Goal: Use online tool/utility: Utilize a website feature to perform a specific function

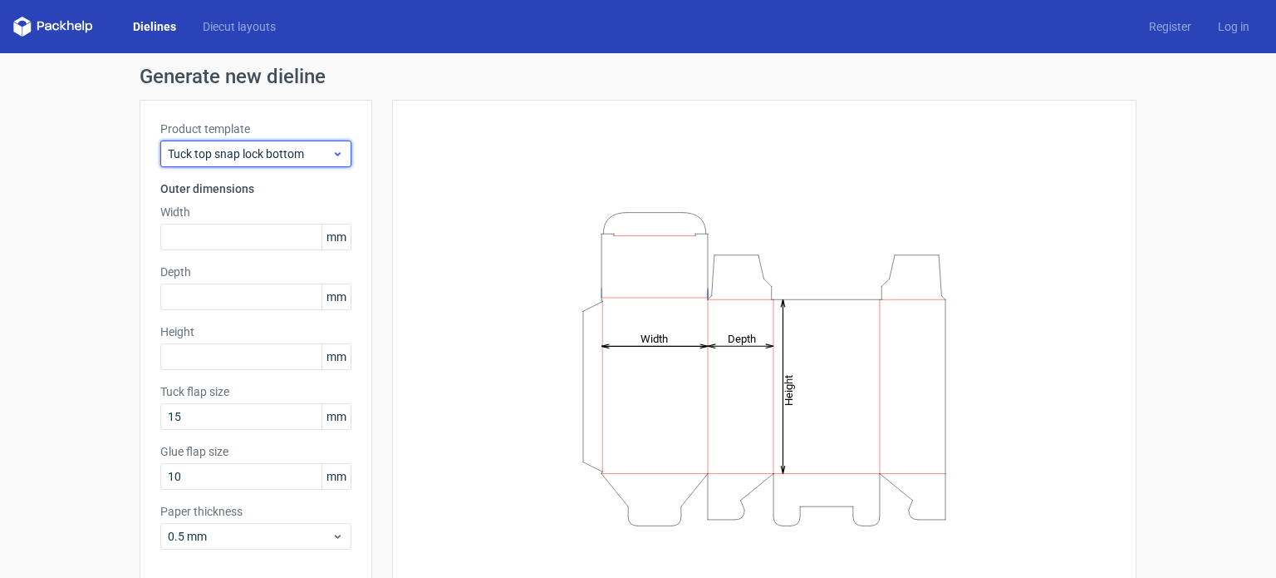
click at [241, 161] on span "Tuck top snap lock bottom" at bounding box center [250, 153] width 164 height 17
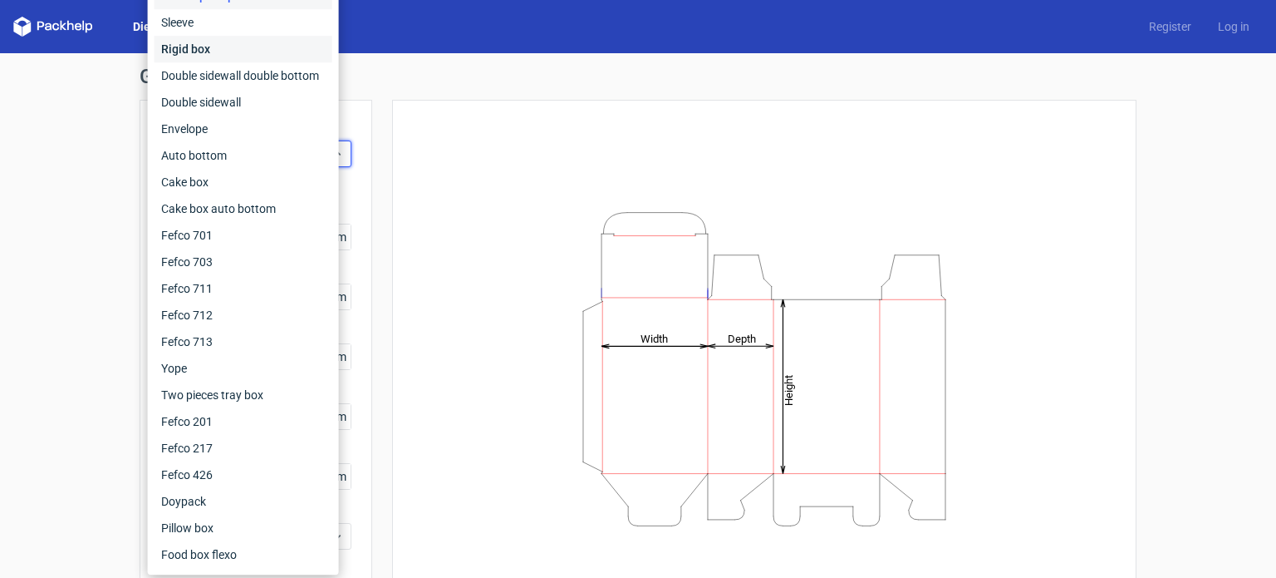
click at [186, 49] on div "Rigid box" at bounding box center [244, 49] width 178 height 27
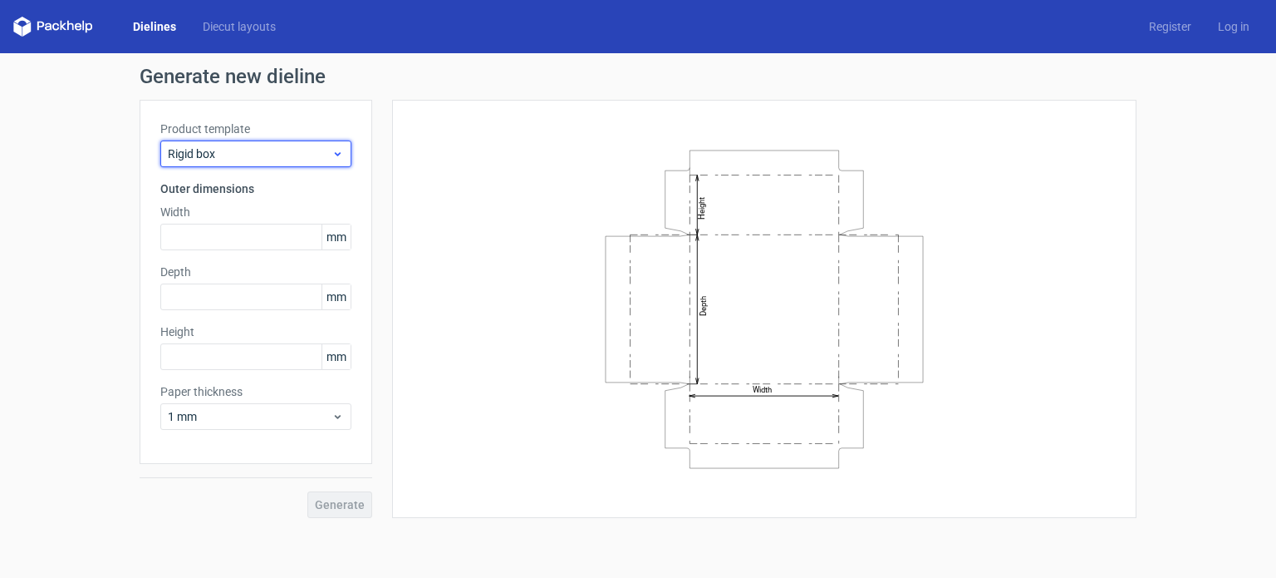
click at [249, 150] on span "Rigid box" at bounding box center [250, 153] width 164 height 17
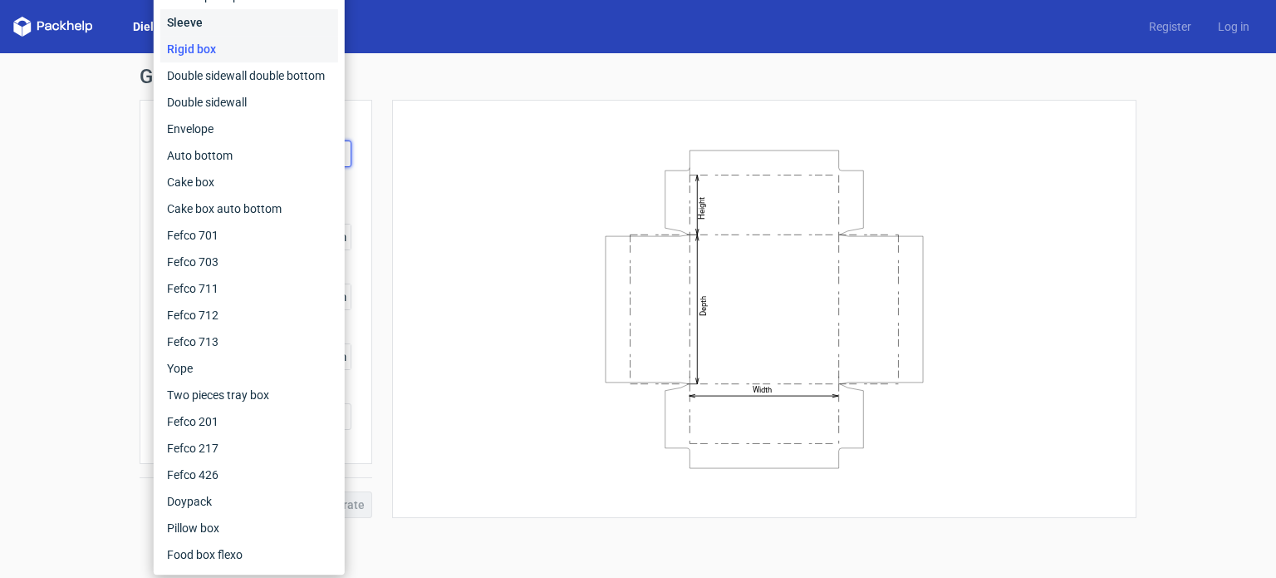
click at [198, 31] on div "Sleeve" at bounding box center [249, 22] width 178 height 27
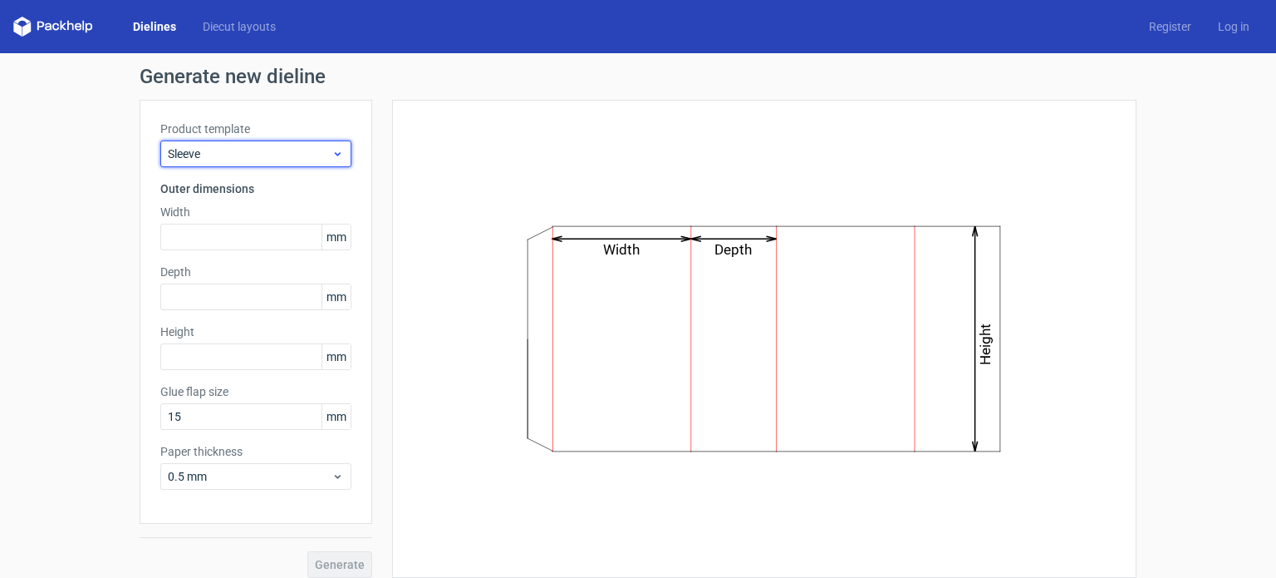
click at [203, 155] on span "Sleeve" at bounding box center [250, 153] width 164 height 17
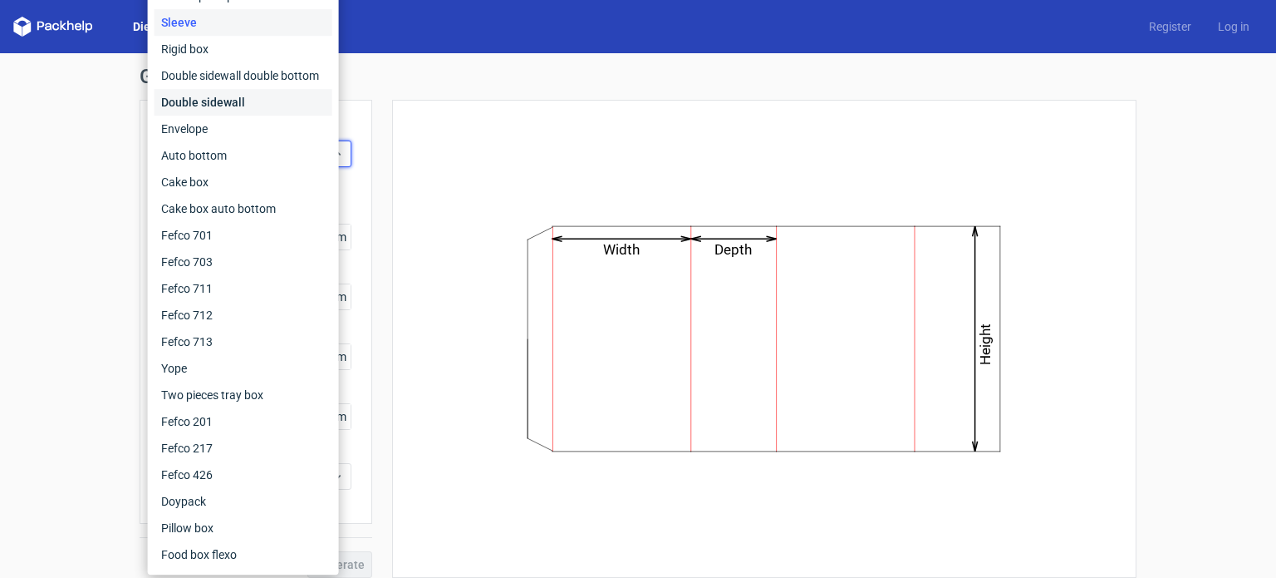
click at [181, 105] on div "Double sidewall" at bounding box center [244, 102] width 178 height 27
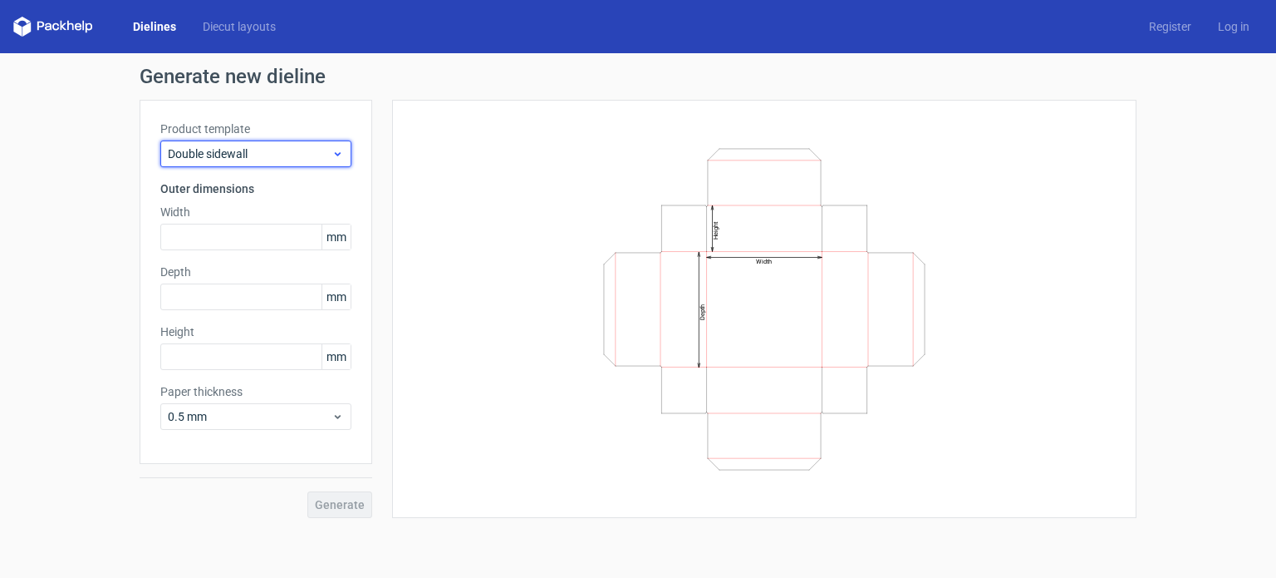
click at [197, 151] on span "Double sidewall" at bounding box center [250, 153] width 164 height 17
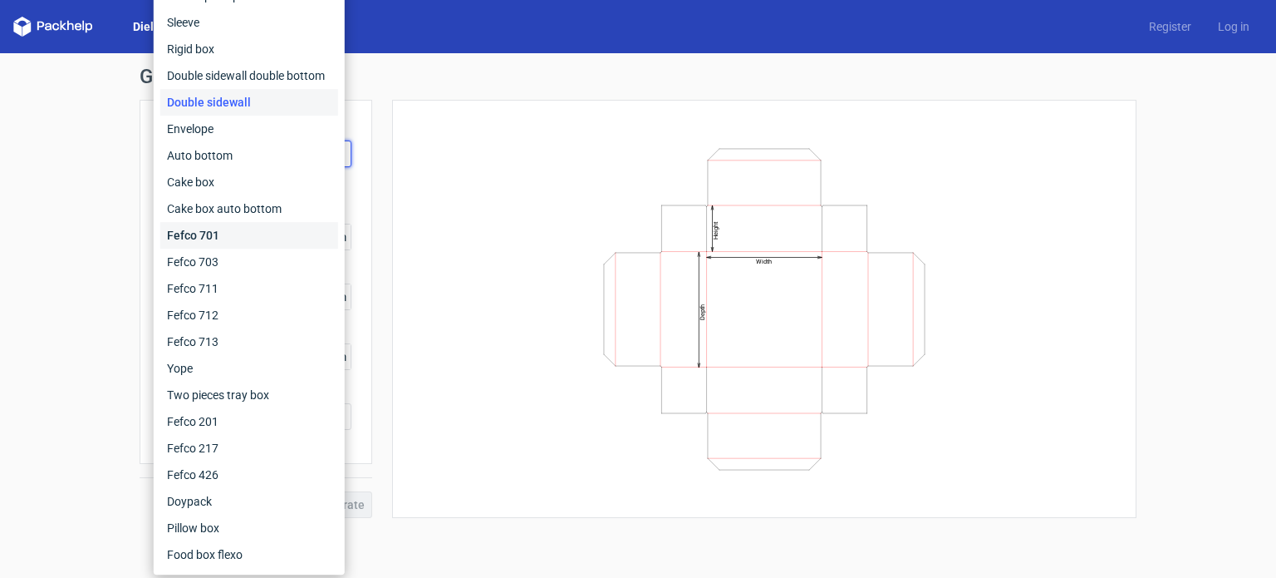
click at [209, 229] on div "Fefco 701" at bounding box center [249, 235] width 178 height 27
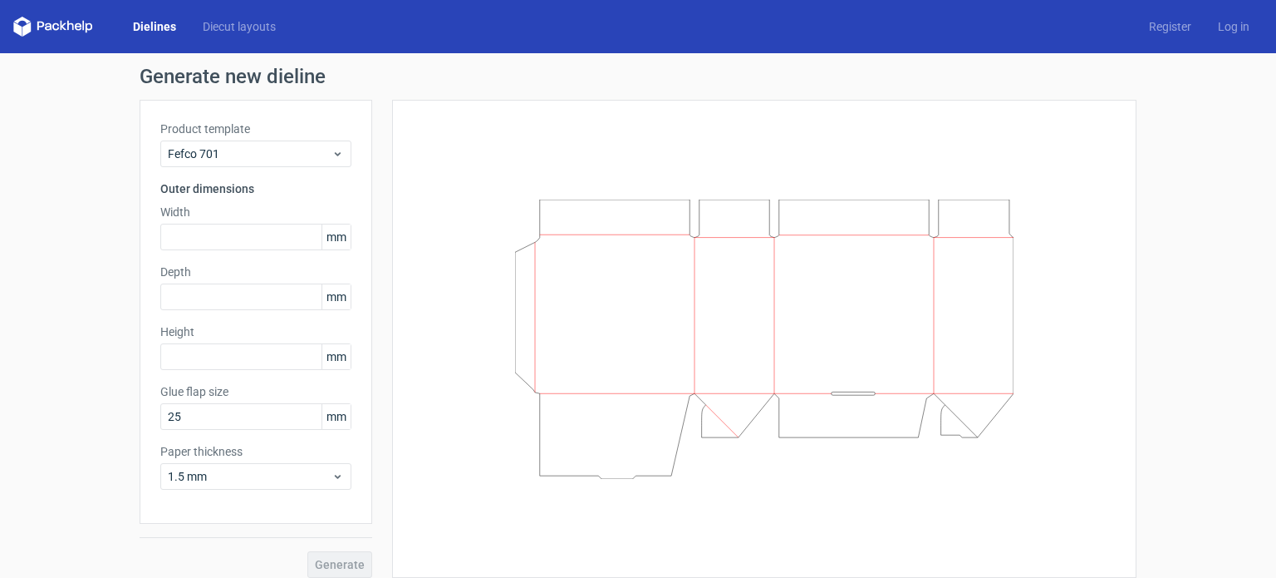
click at [214, 139] on div "Product template Fefco 701" at bounding box center [255, 143] width 191 height 47
click at [210, 149] on span "Fefco 701" at bounding box center [250, 153] width 164 height 17
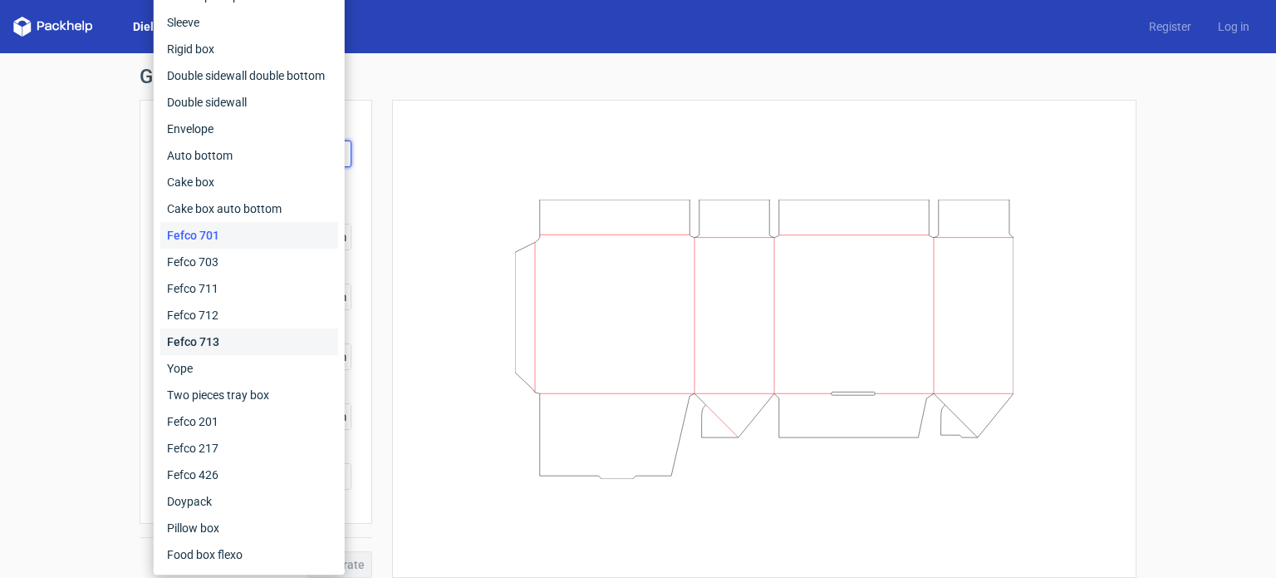
scroll to position [12, 0]
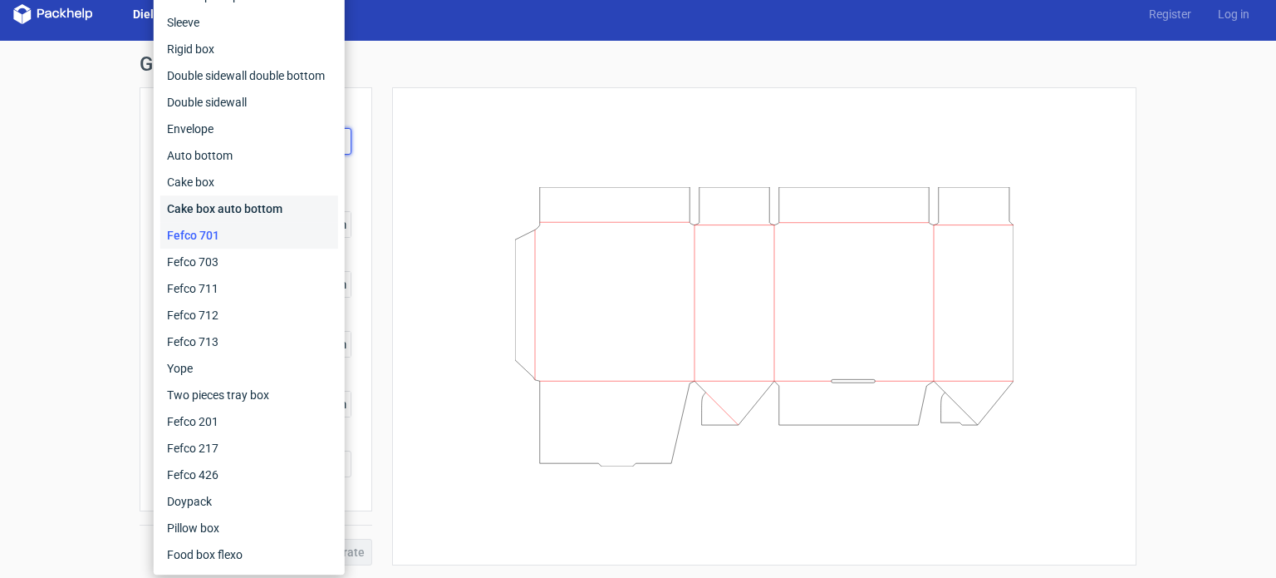
click at [230, 207] on div "Cake box auto bottom" at bounding box center [249, 208] width 178 height 27
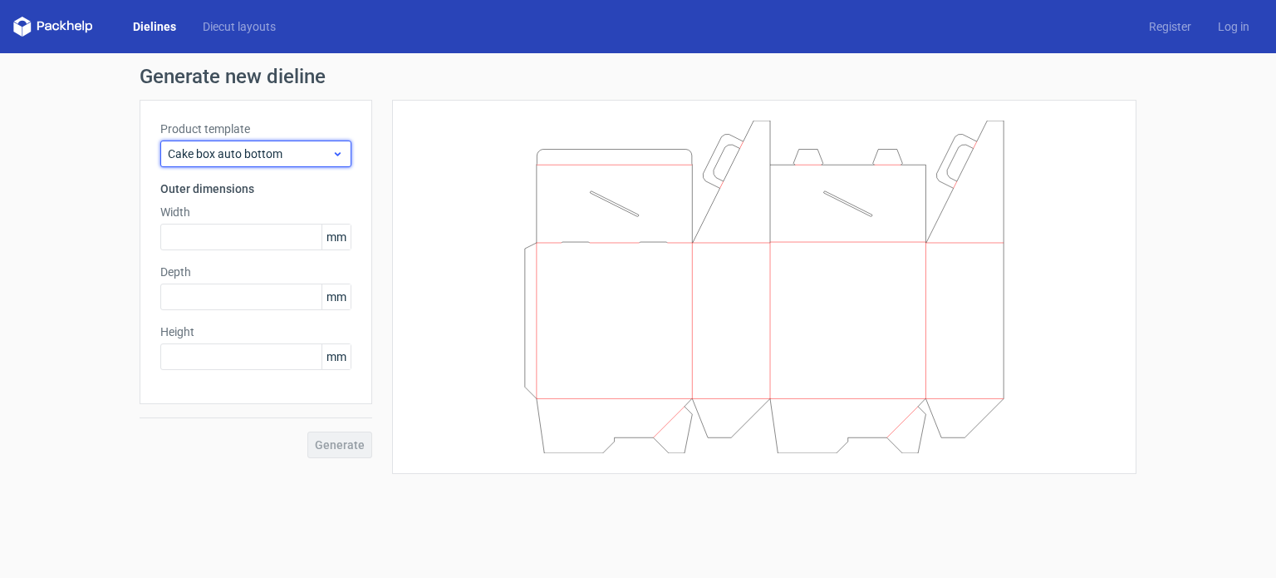
click at [195, 162] on div "Cake box auto bottom" at bounding box center [255, 153] width 191 height 27
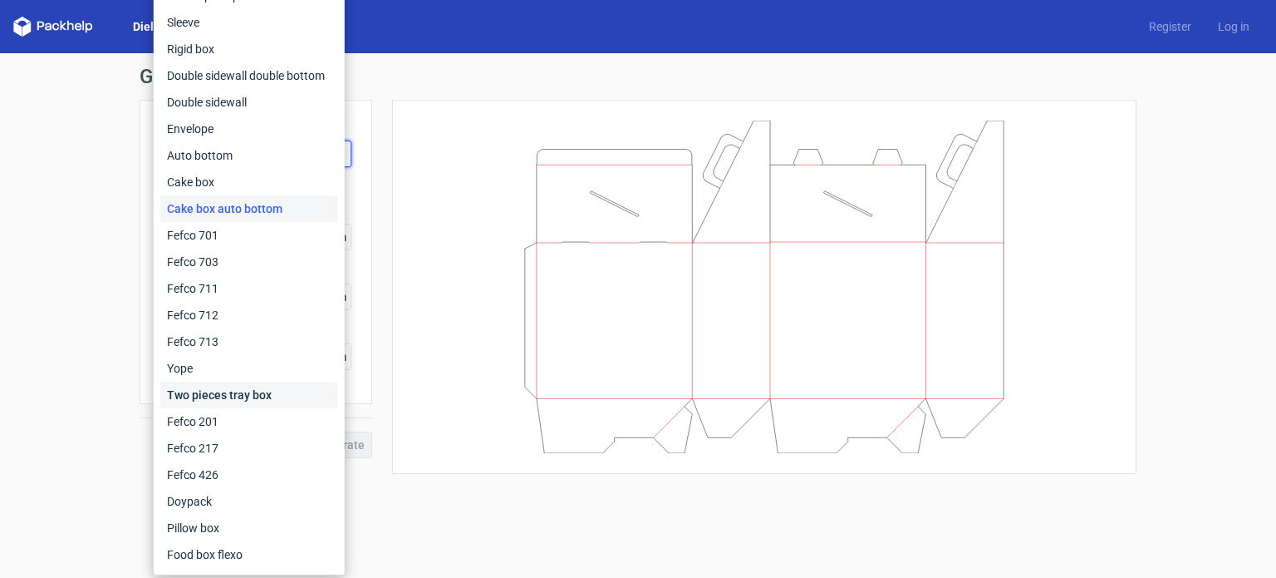
click at [216, 388] on div "Two pieces tray box" at bounding box center [249, 394] width 178 height 27
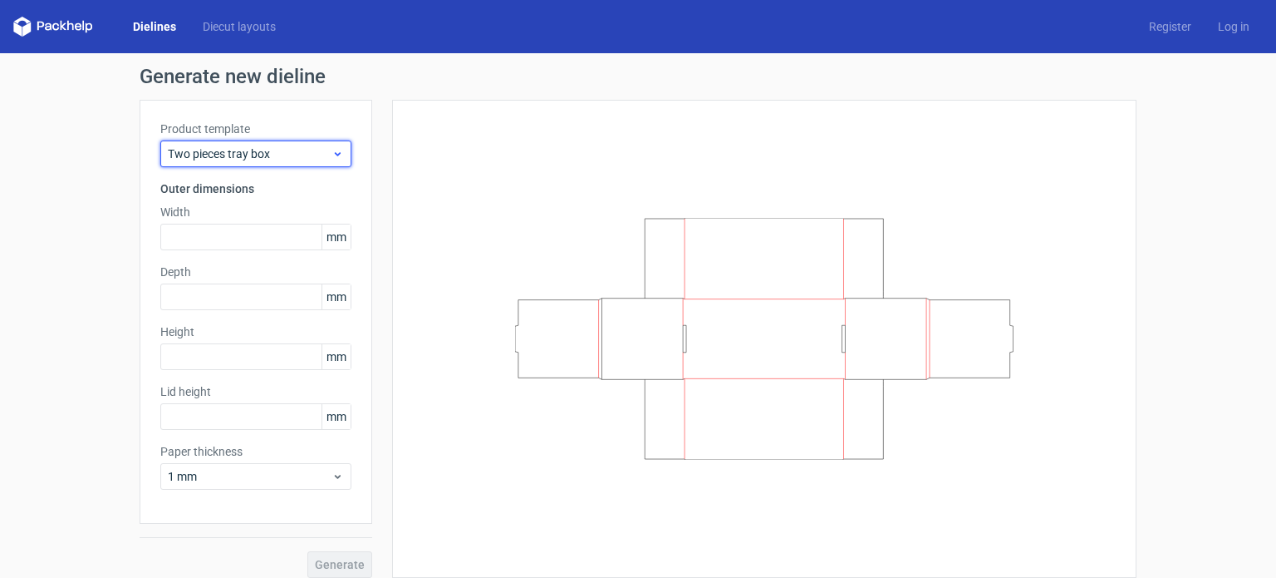
click at [223, 144] on div "Two pieces tray box" at bounding box center [255, 153] width 191 height 27
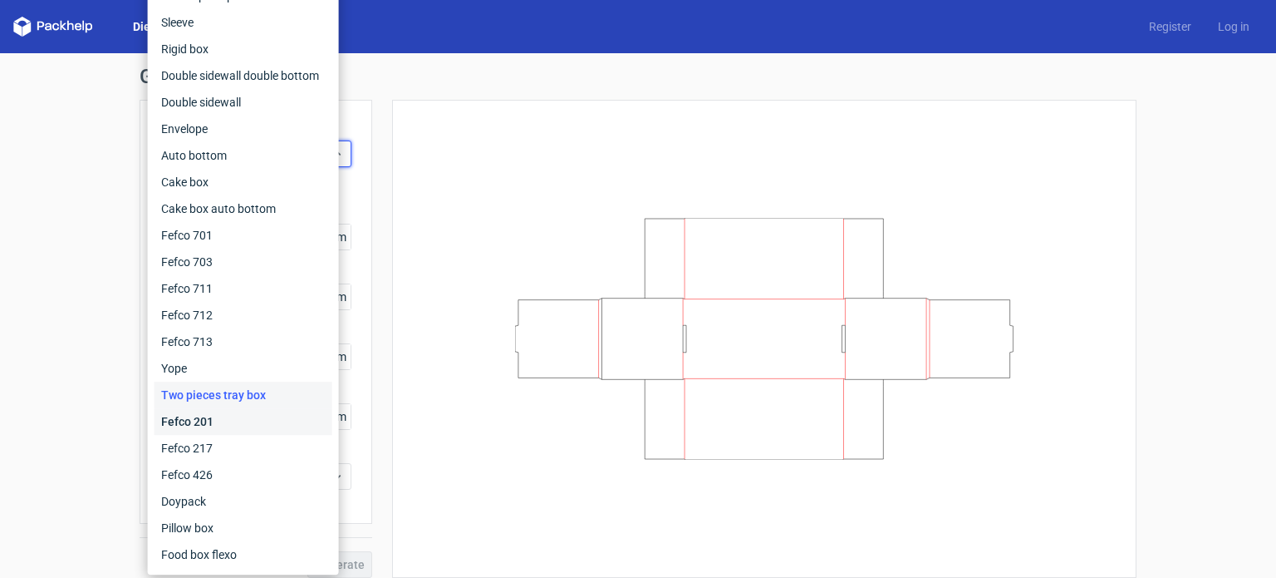
scroll to position [12, 0]
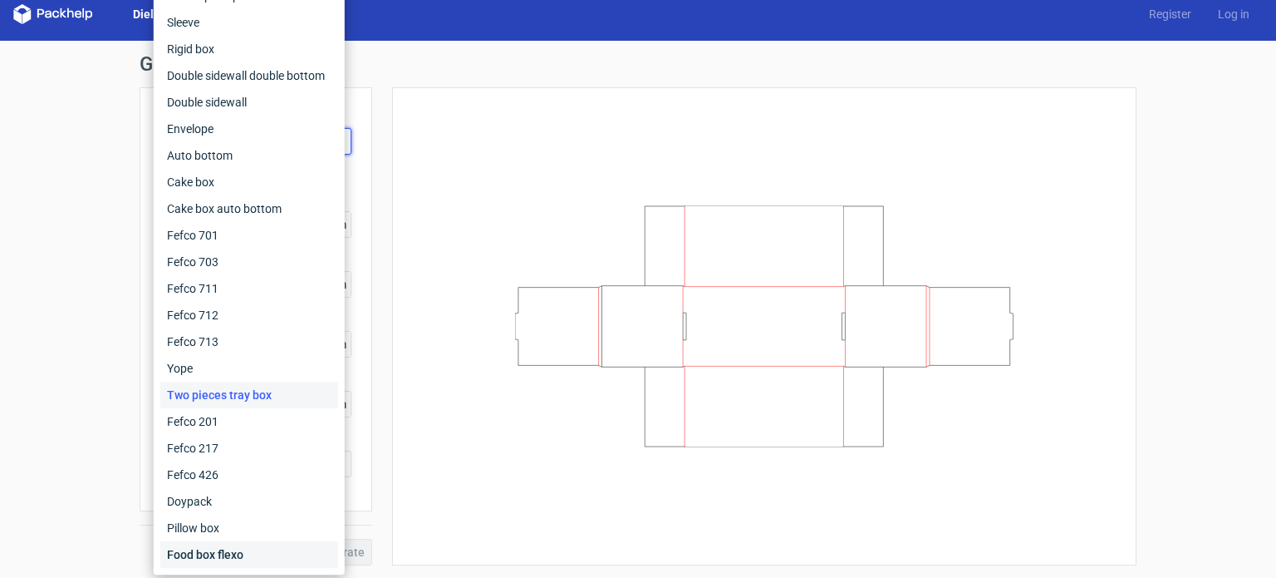
click at [229, 560] on div "Food box flexo" at bounding box center [249, 554] width 178 height 27
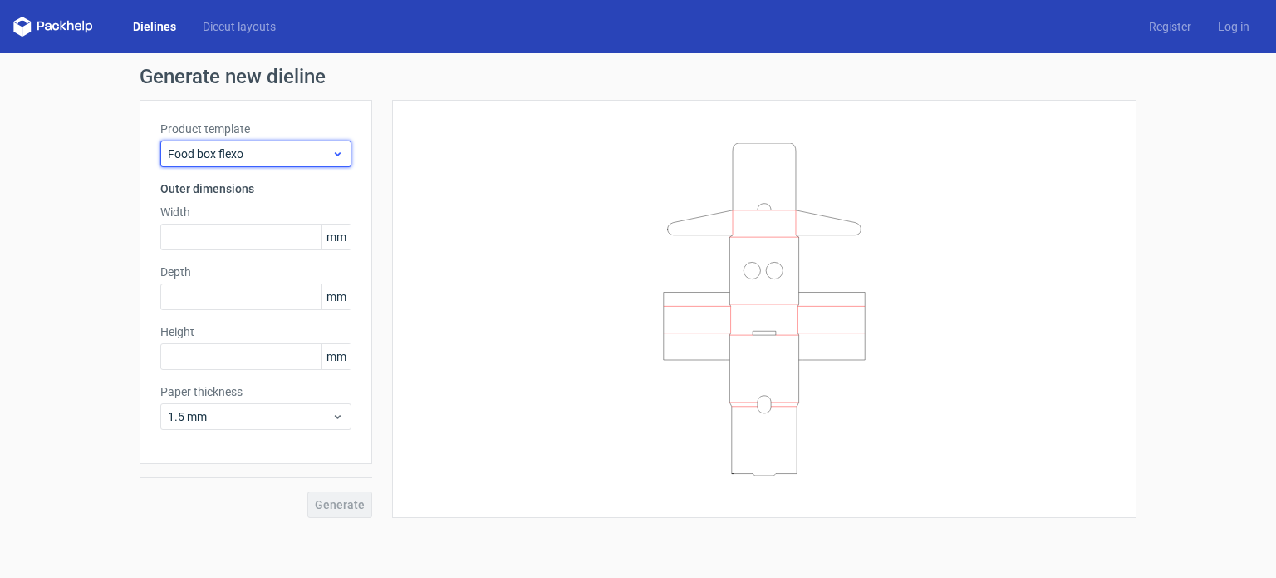
click at [227, 148] on span "Food box flexo" at bounding box center [250, 153] width 164 height 17
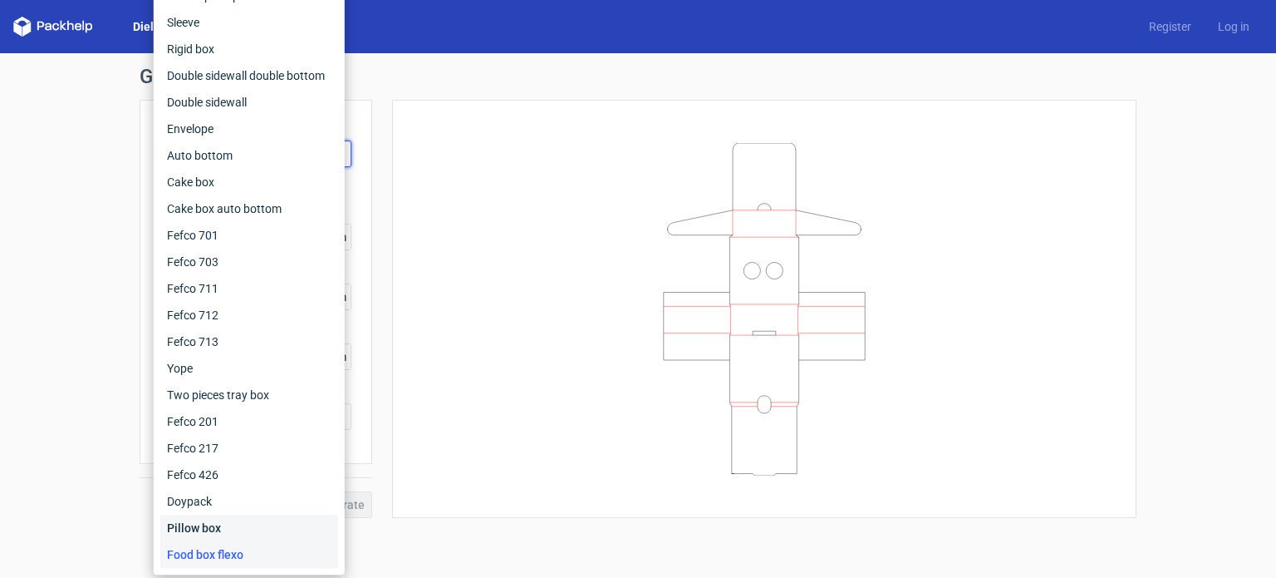
click at [205, 531] on div "Pillow box" at bounding box center [249, 527] width 178 height 27
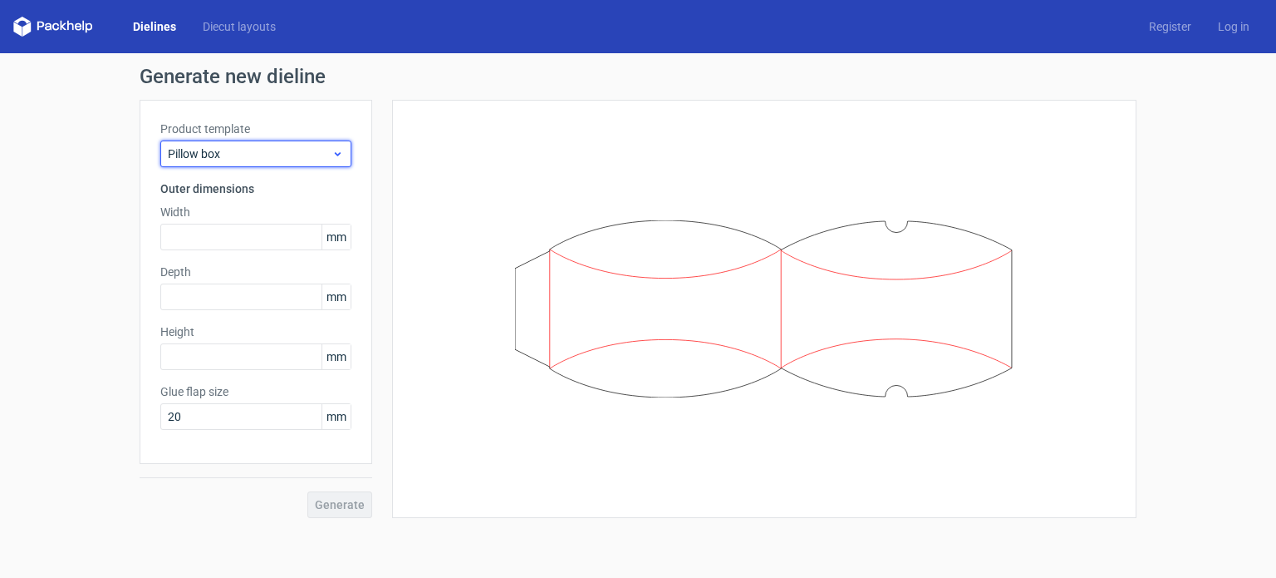
click at [241, 155] on span "Pillow box" at bounding box center [250, 153] width 164 height 17
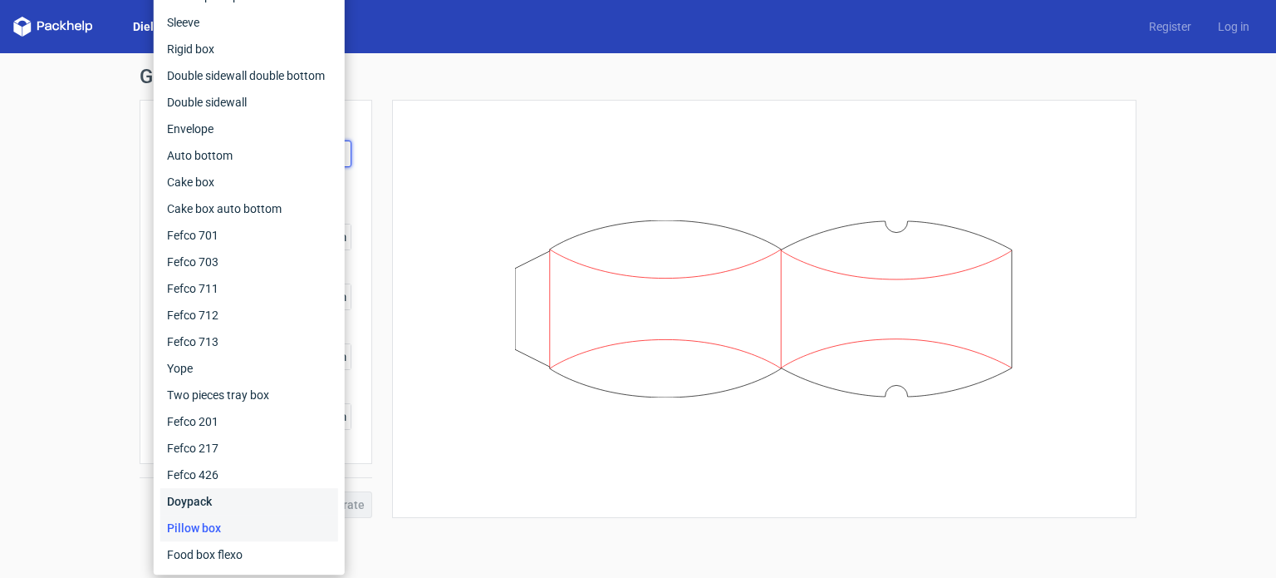
click at [204, 493] on div "Doypack" at bounding box center [249, 501] width 178 height 27
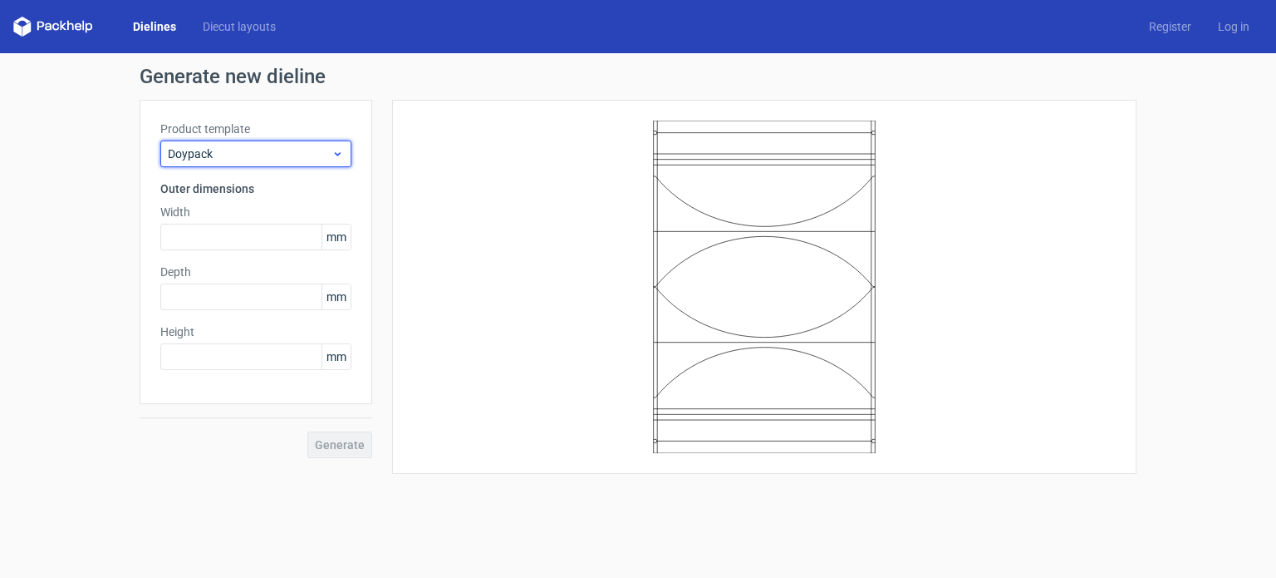
click at [219, 158] on span "Doypack" at bounding box center [250, 153] width 164 height 17
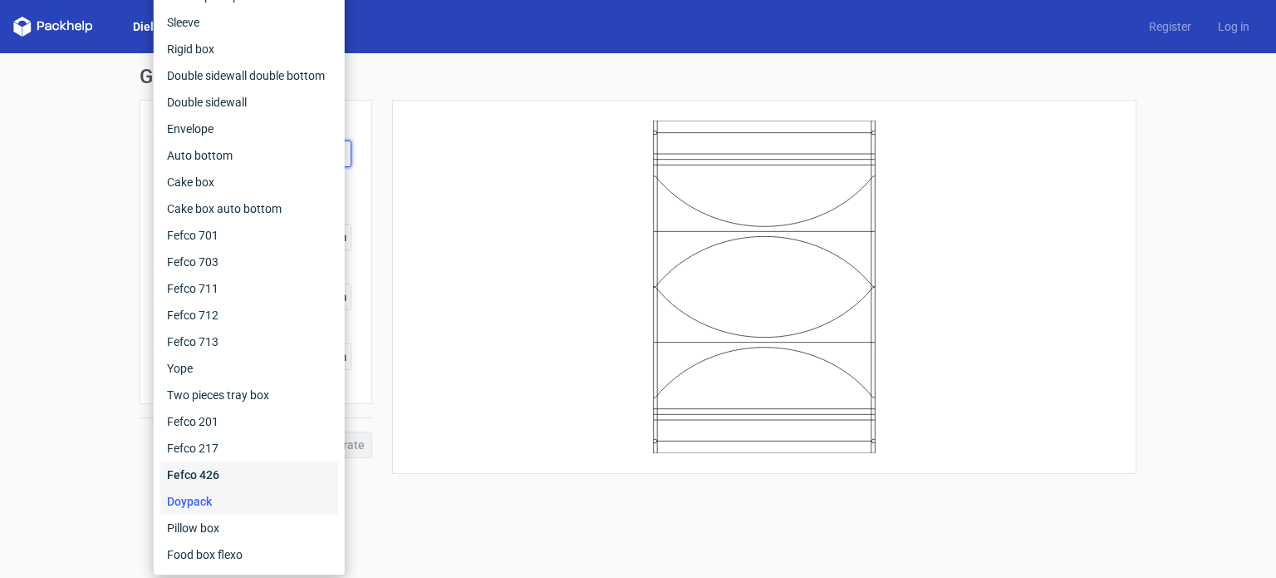
click at [197, 477] on div "Fefco 426" at bounding box center [249, 474] width 178 height 27
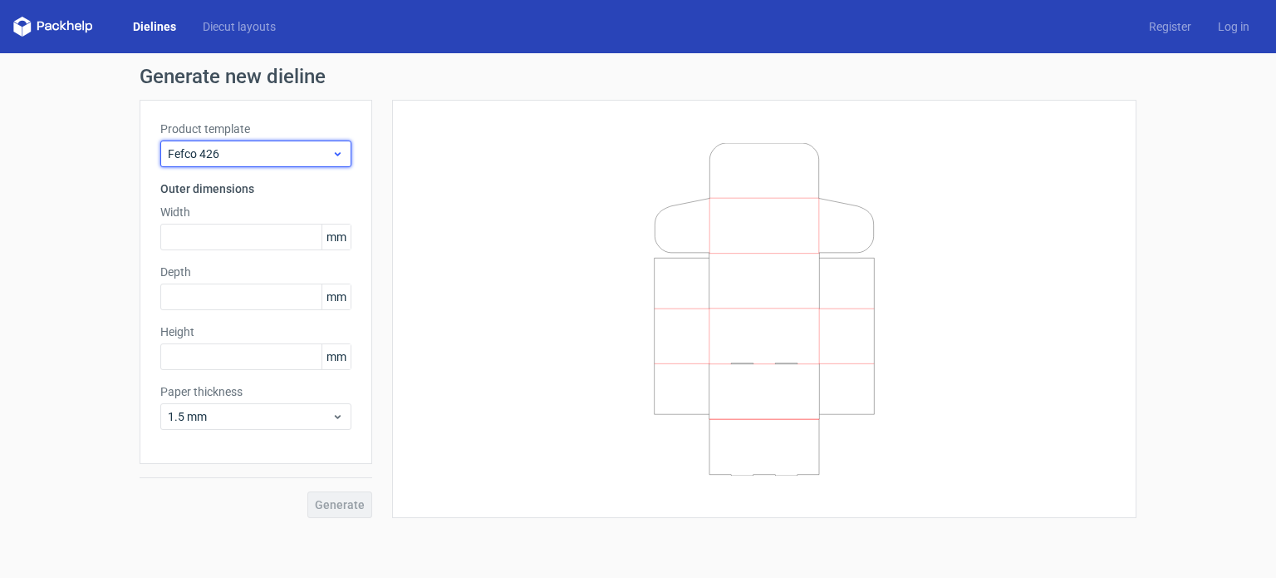
click at [211, 145] on span "Fefco 426" at bounding box center [250, 153] width 164 height 17
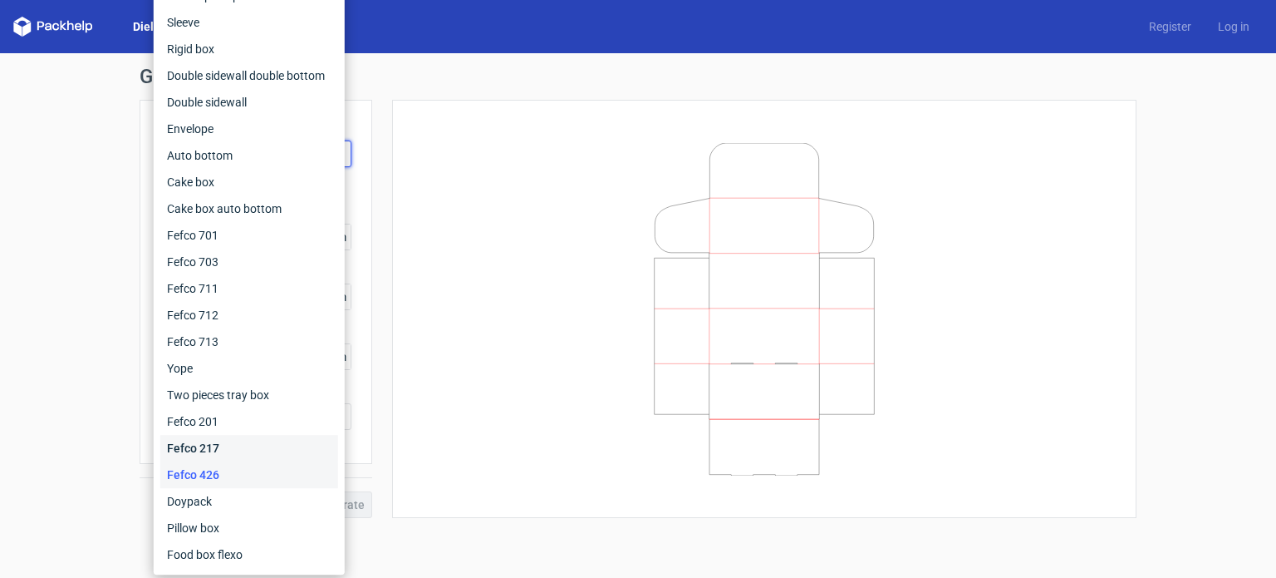
click at [211, 443] on div "Fefco 217" at bounding box center [249, 448] width 178 height 27
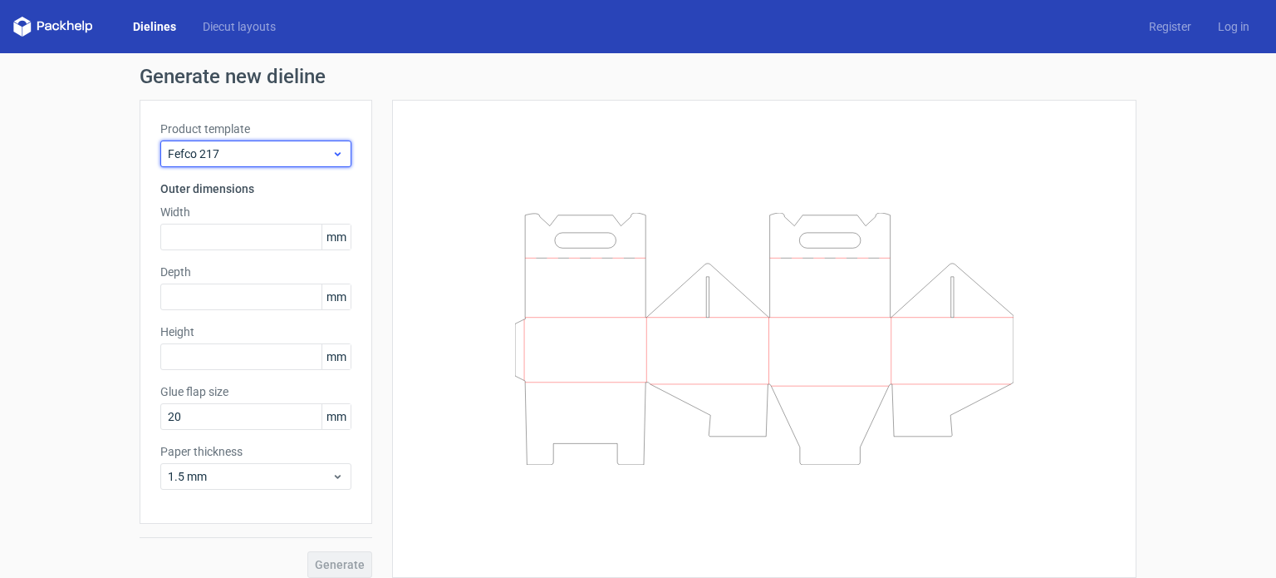
click at [219, 155] on span "Fefco 217" at bounding box center [250, 153] width 164 height 17
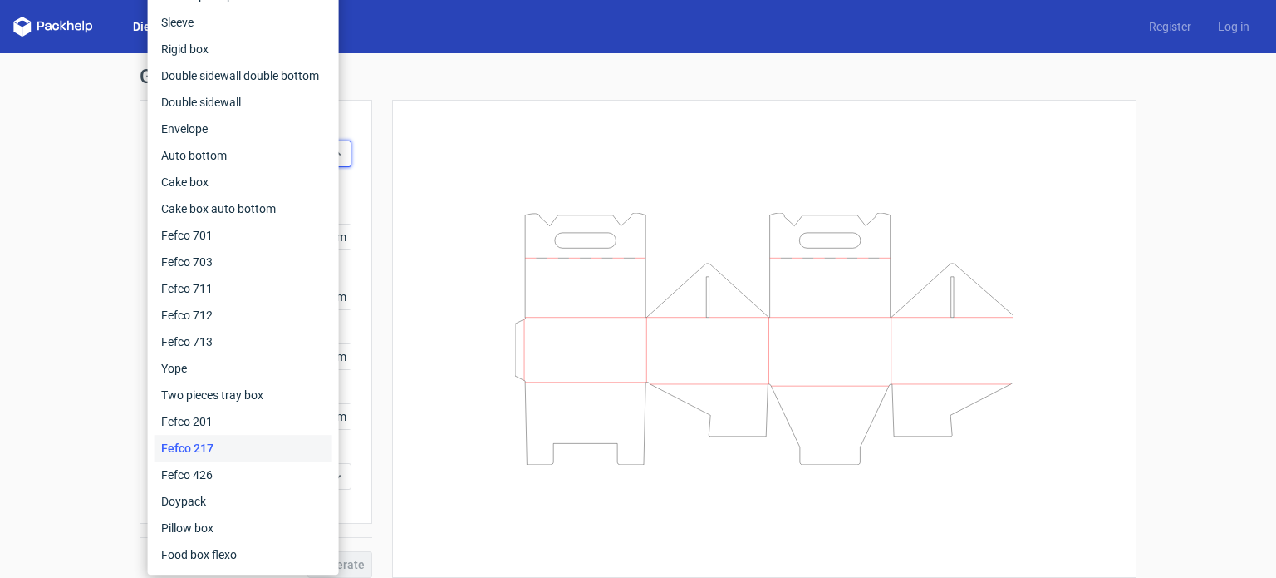
click at [213, 447] on div "Fefco 217" at bounding box center [244, 448] width 178 height 27
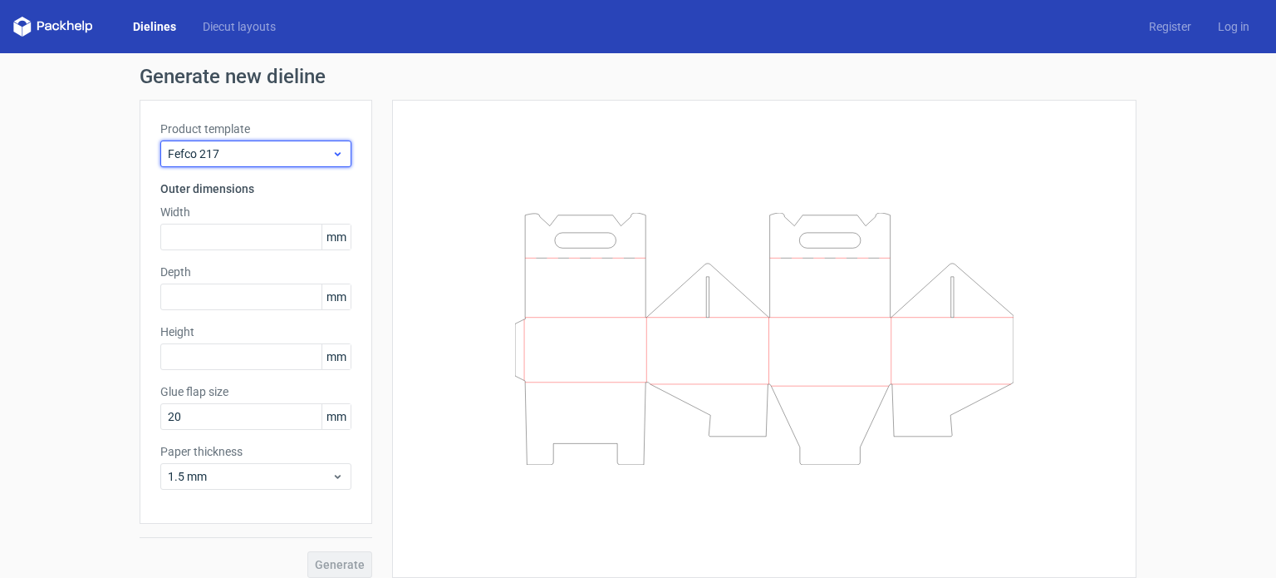
click at [244, 147] on span "Fefco 217" at bounding box center [250, 153] width 164 height 17
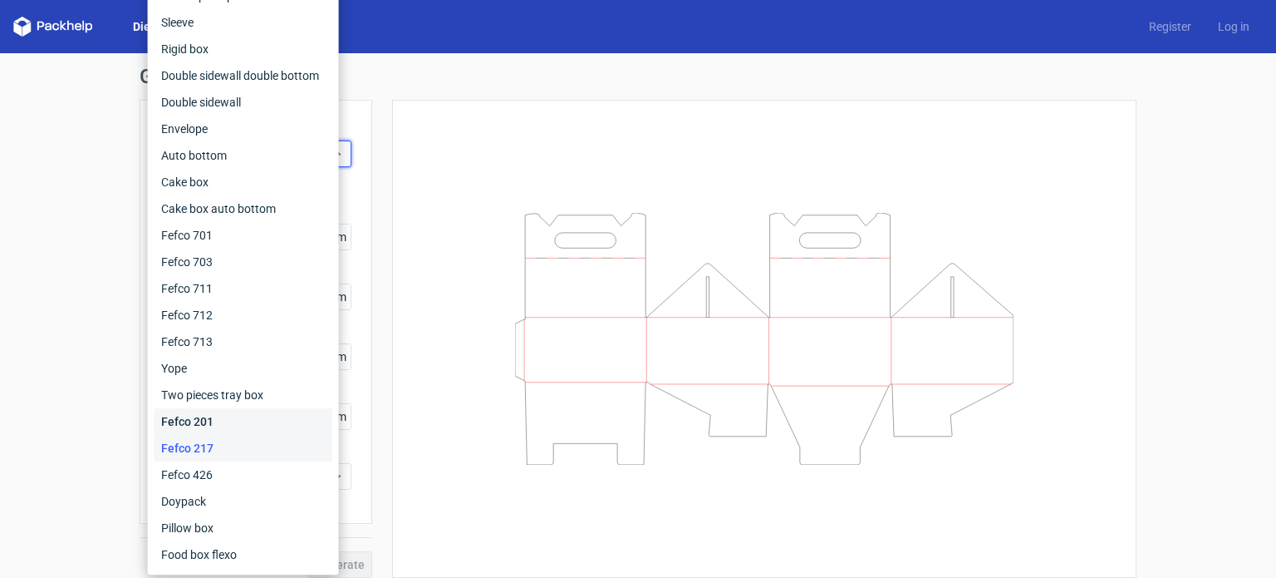
click at [213, 418] on div "Fefco 201" at bounding box center [244, 421] width 178 height 27
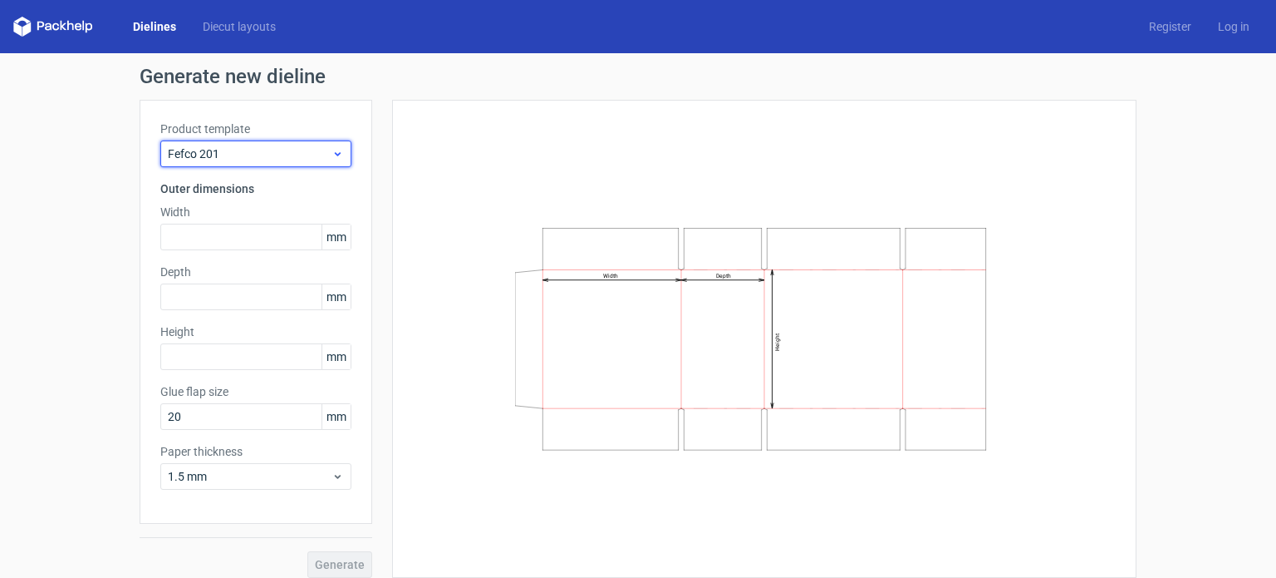
click at [194, 155] on span "Fefco 201" at bounding box center [250, 153] width 164 height 17
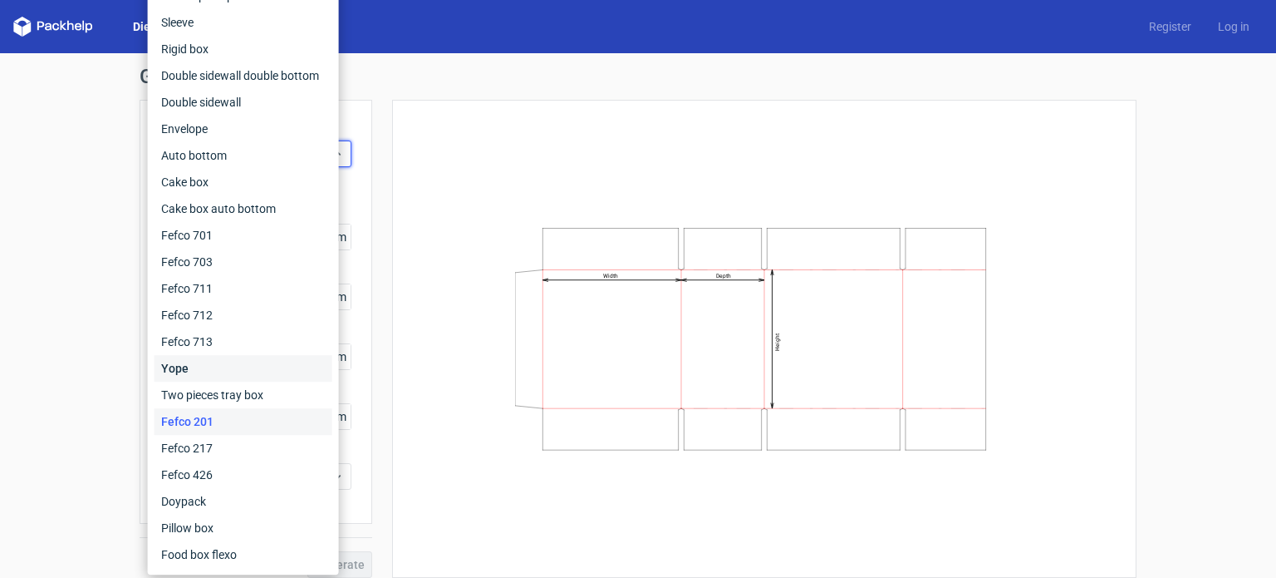
click at [197, 370] on div "Yope" at bounding box center [244, 368] width 178 height 27
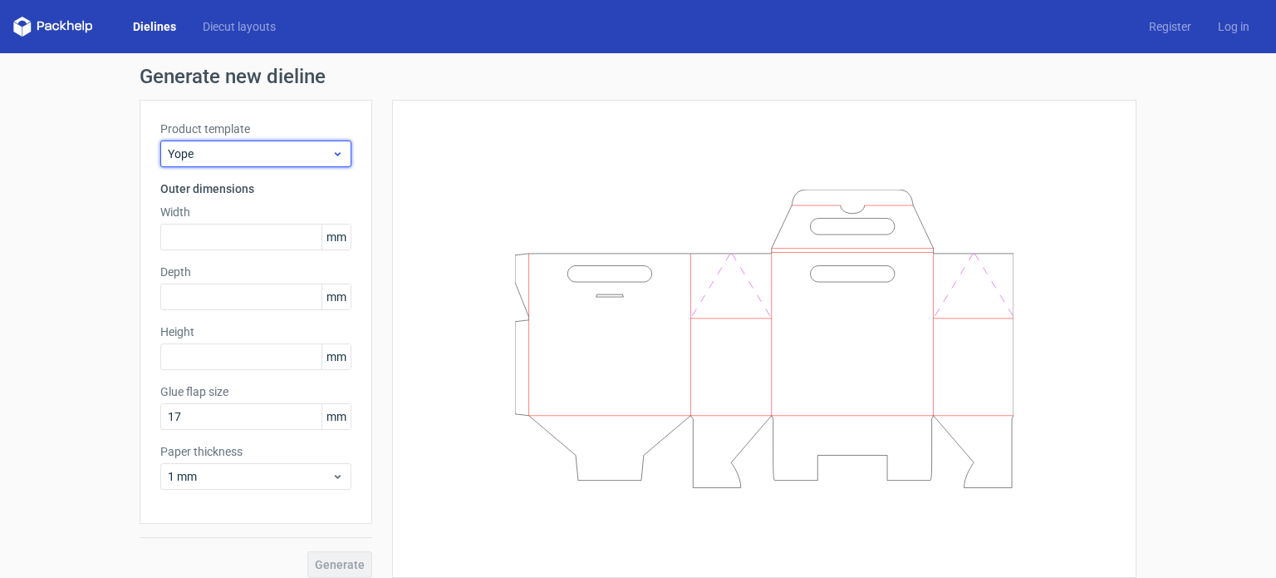
click at [214, 156] on span "Yope" at bounding box center [250, 153] width 164 height 17
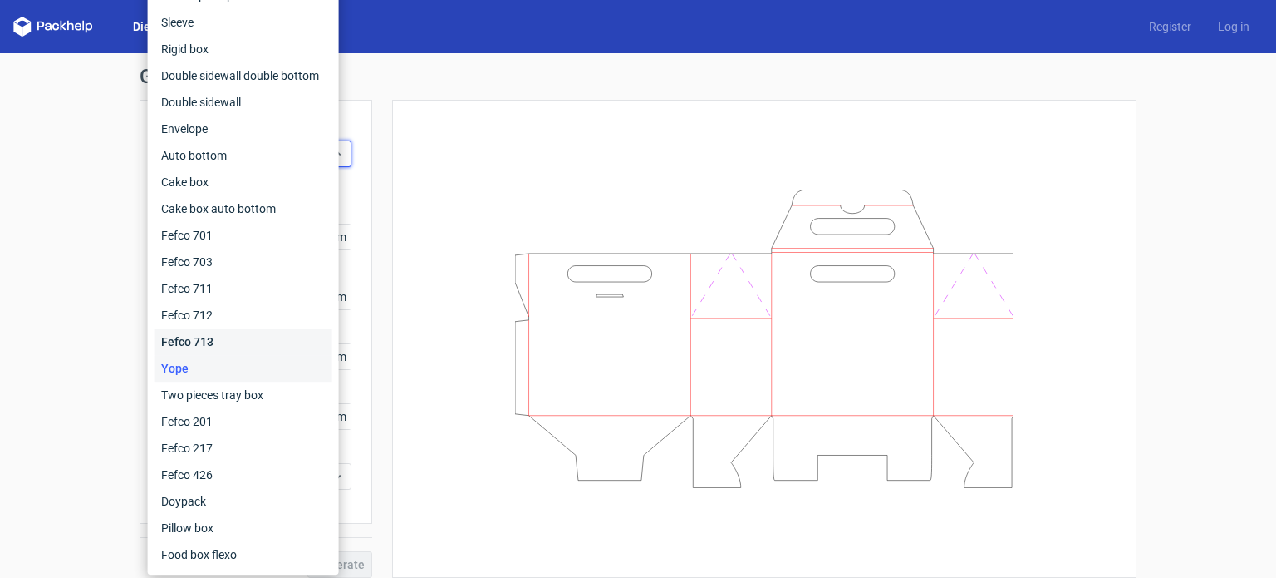
click at [200, 345] on div "Fefco 713" at bounding box center [244, 341] width 178 height 27
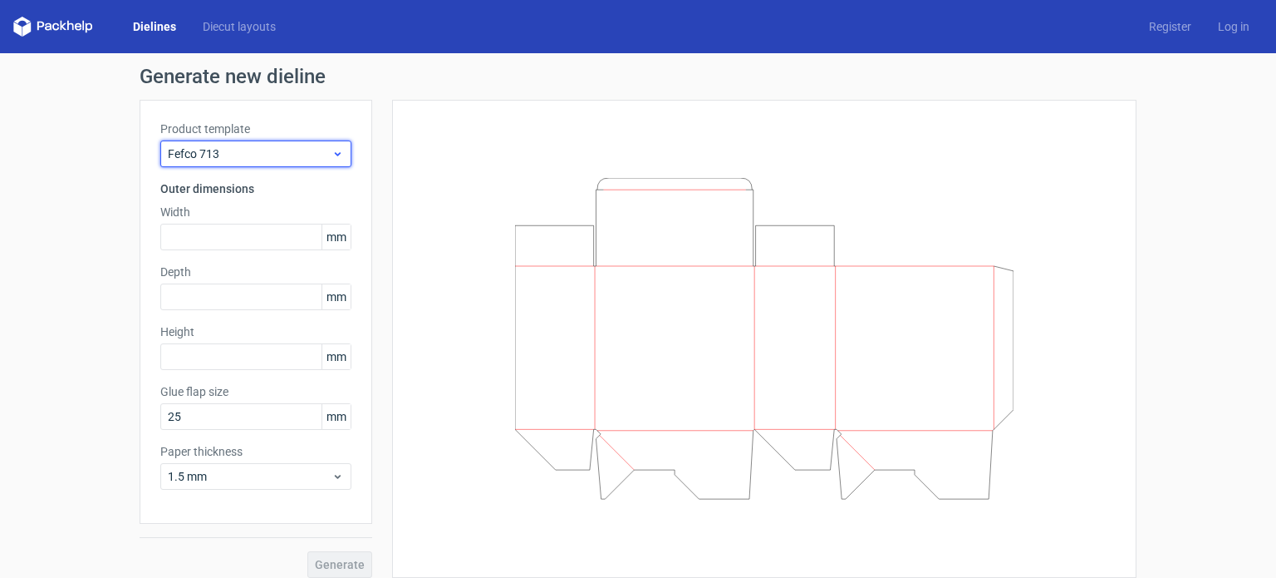
click at [184, 149] on span "Fefco 713" at bounding box center [250, 153] width 164 height 17
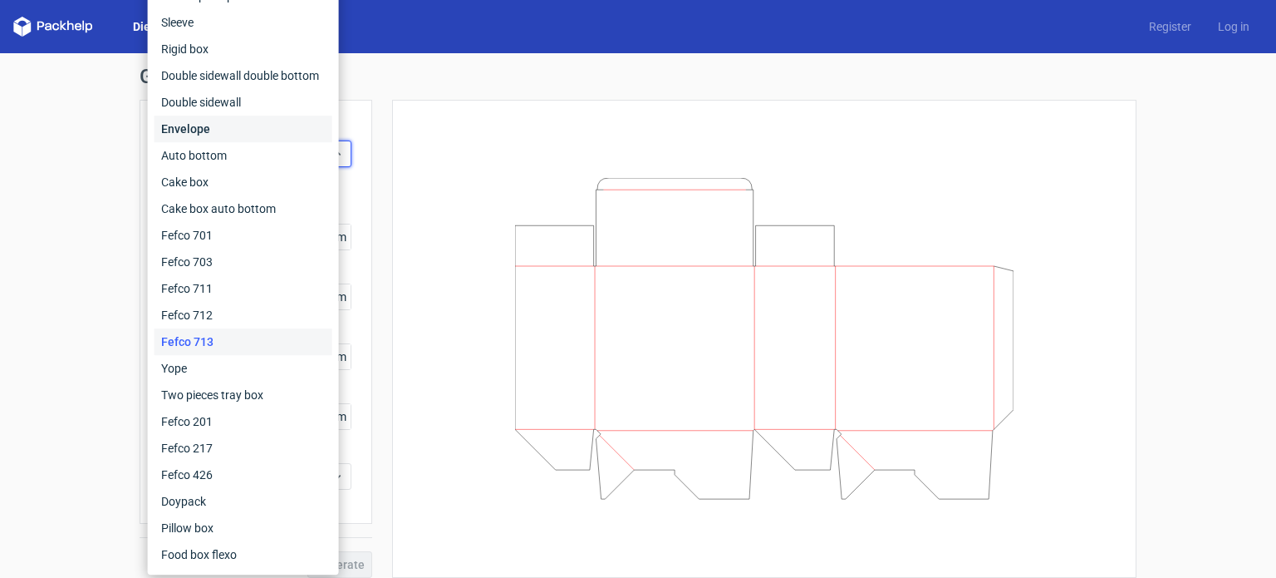
click at [199, 130] on div "Envelope" at bounding box center [244, 129] width 178 height 27
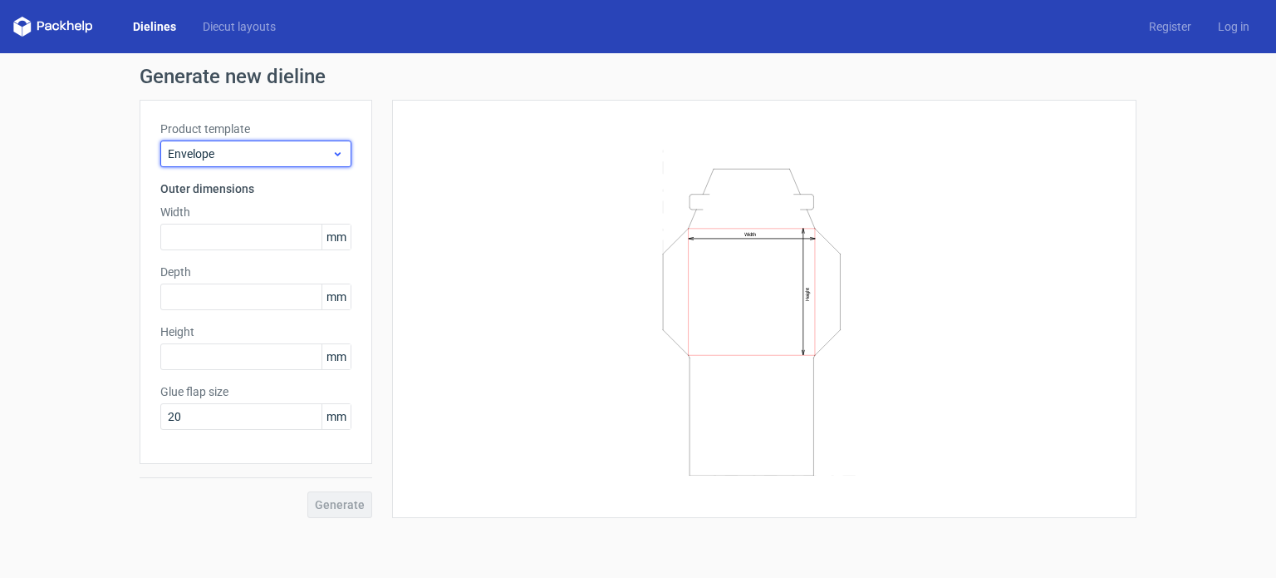
click at [270, 154] on span "Envelope" at bounding box center [250, 153] width 164 height 17
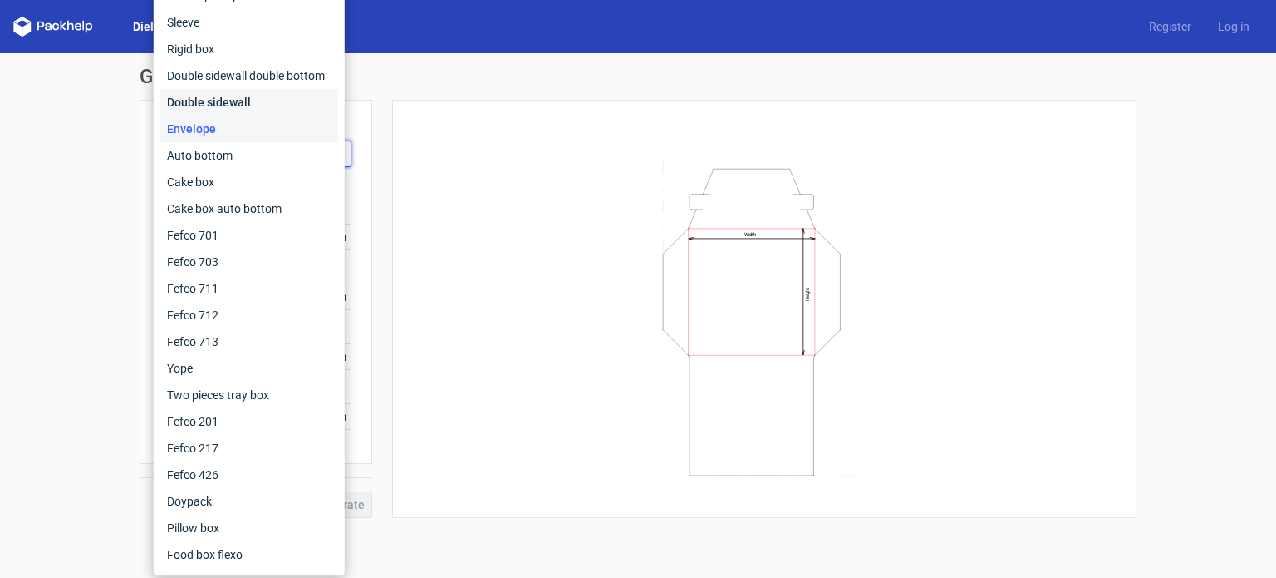
click at [229, 100] on div "Double sidewall" at bounding box center [249, 102] width 178 height 27
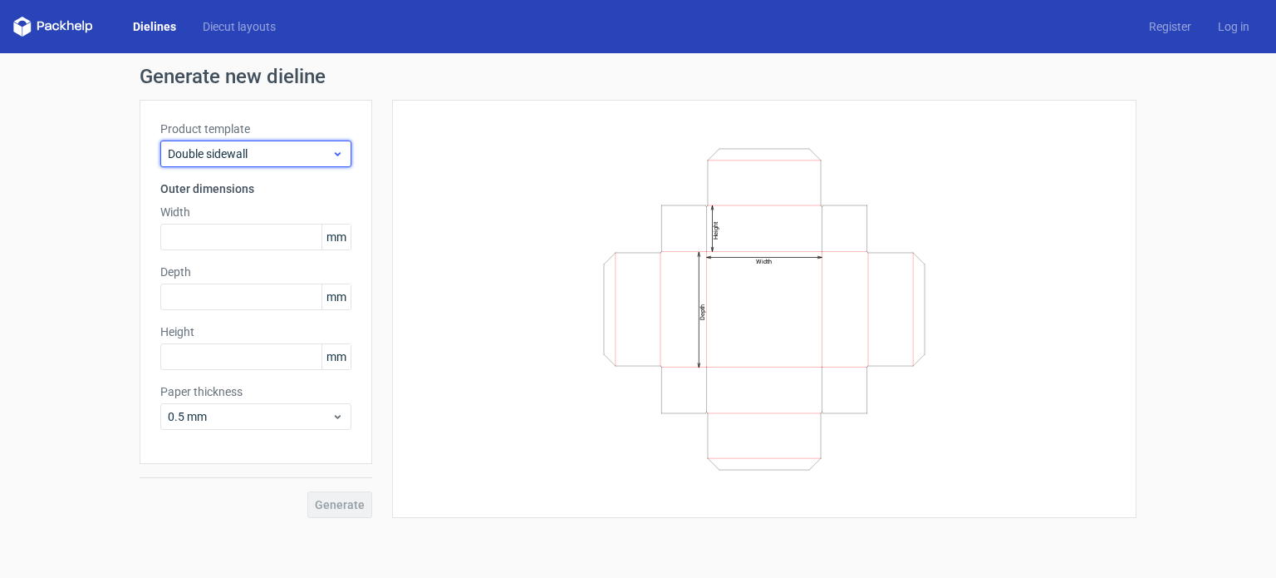
click at [205, 163] on div "Double sidewall" at bounding box center [255, 153] width 191 height 27
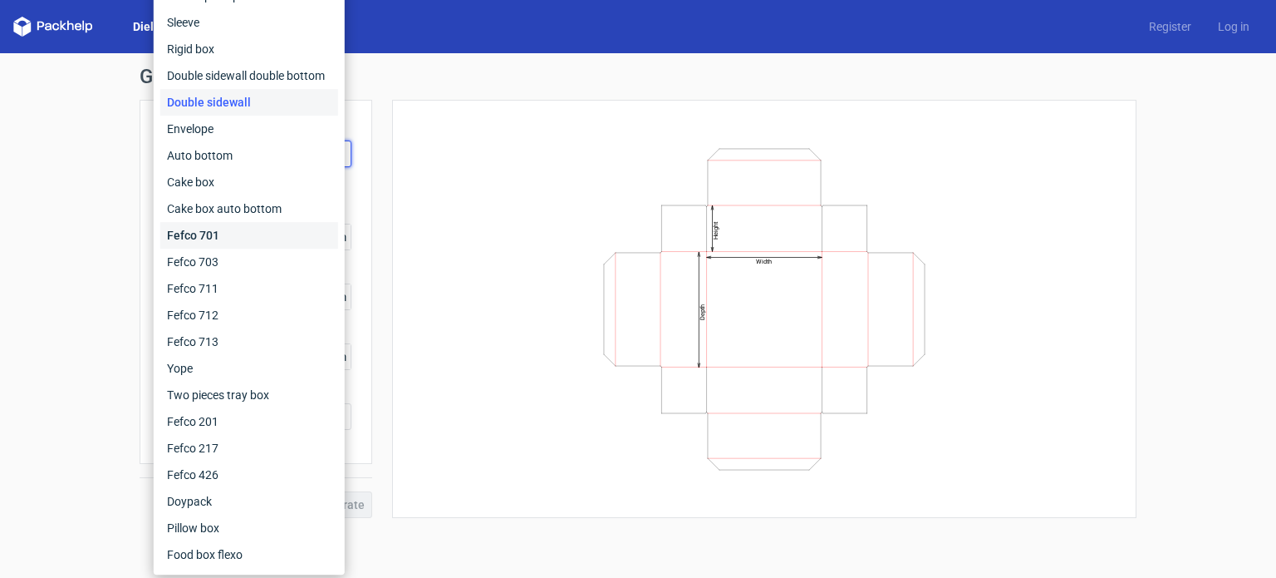
click at [229, 236] on div "Fefco 701" at bounding box center [249, 235] width 178 height 27
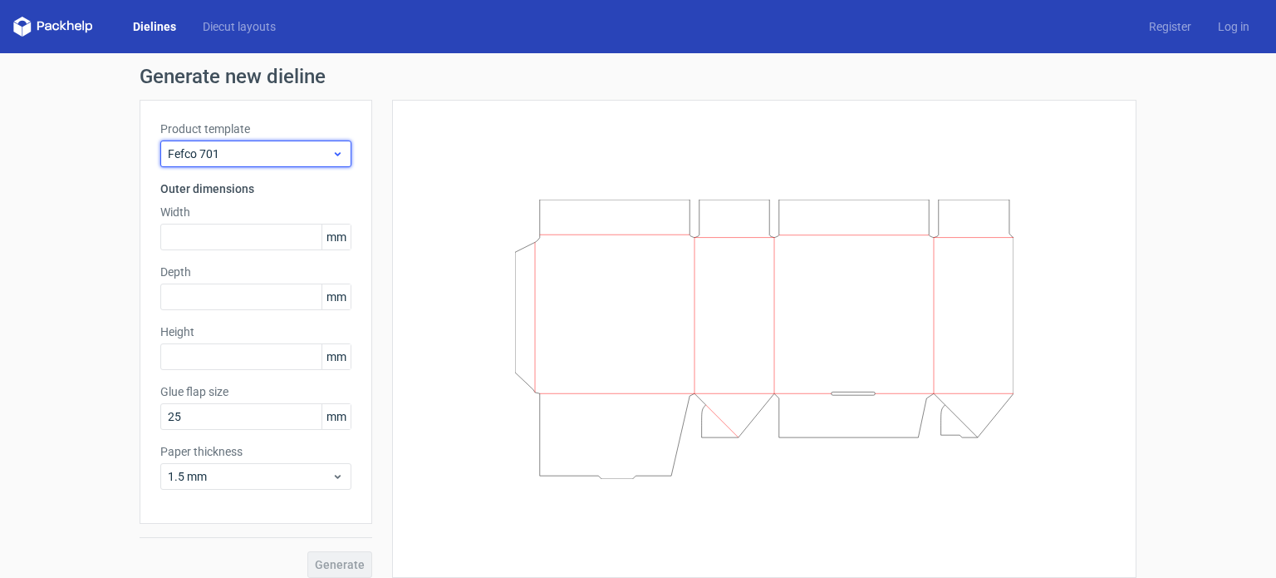
click at [206, 149] on span "Fefco 701" at bounding box center [250, 153] width 164 height 17
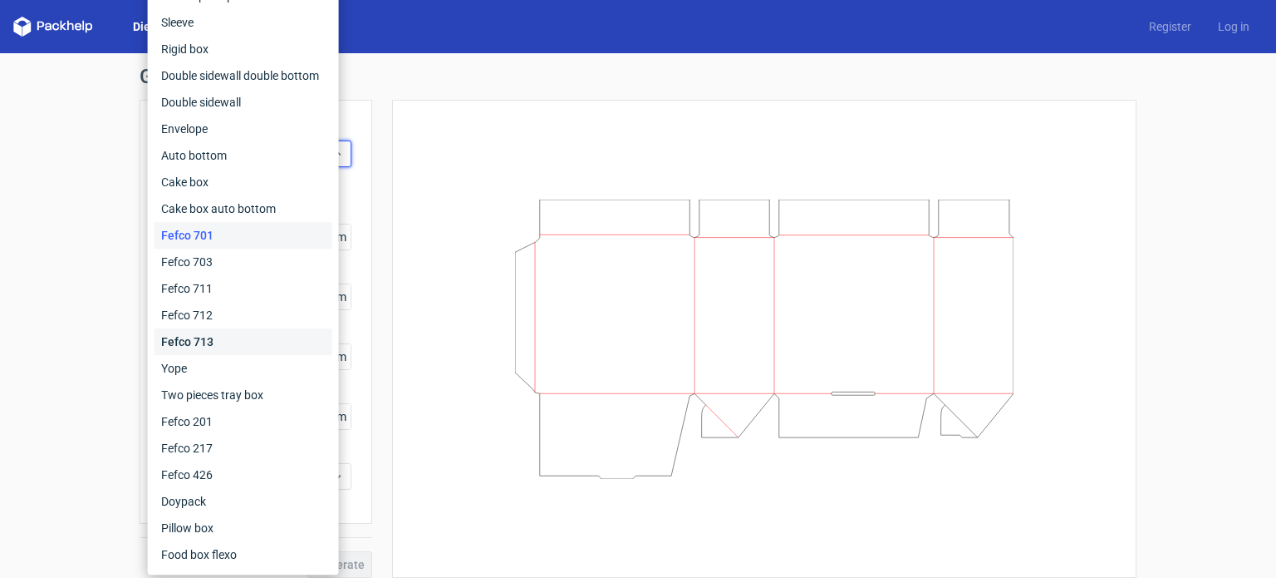
click at [200, 339] on div "Fefco 713" at bounding box center [244, 341] width 178 height 27
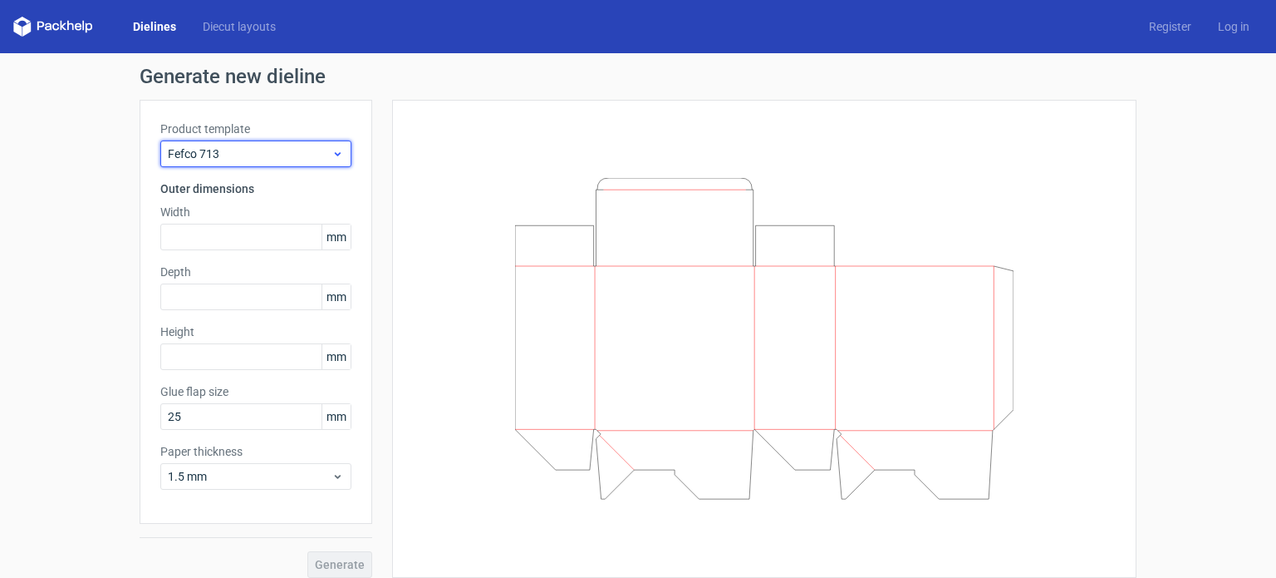
click at [224, 150] on span "Fefco 713" at bounding box center [250, 153] width 164 height 17
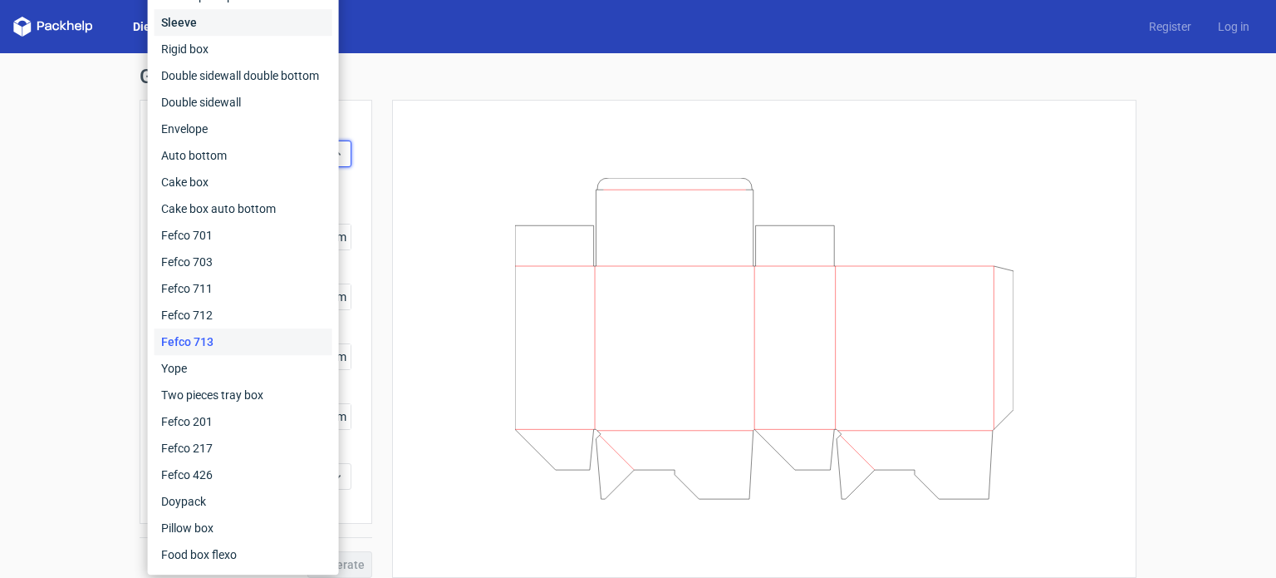
click at [168, 19] on div "Sleeve" at bounding box center [244, 22] width 178 height 27
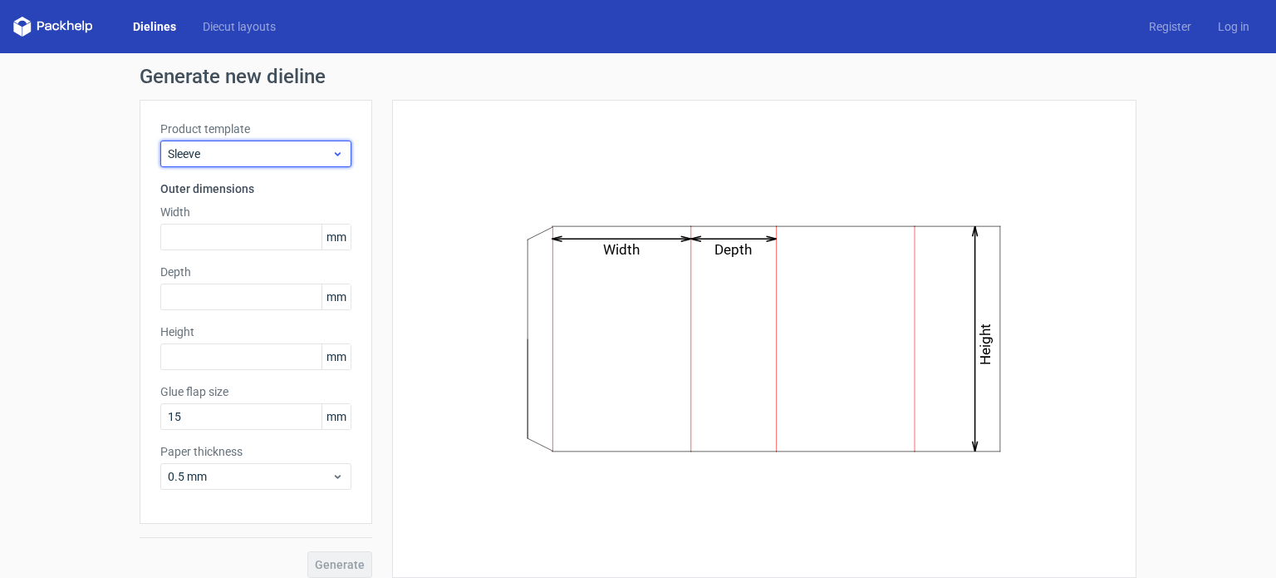
click at [207, 147] on span "Sleeve" at bounding box center [250, 153] width 164 height 17
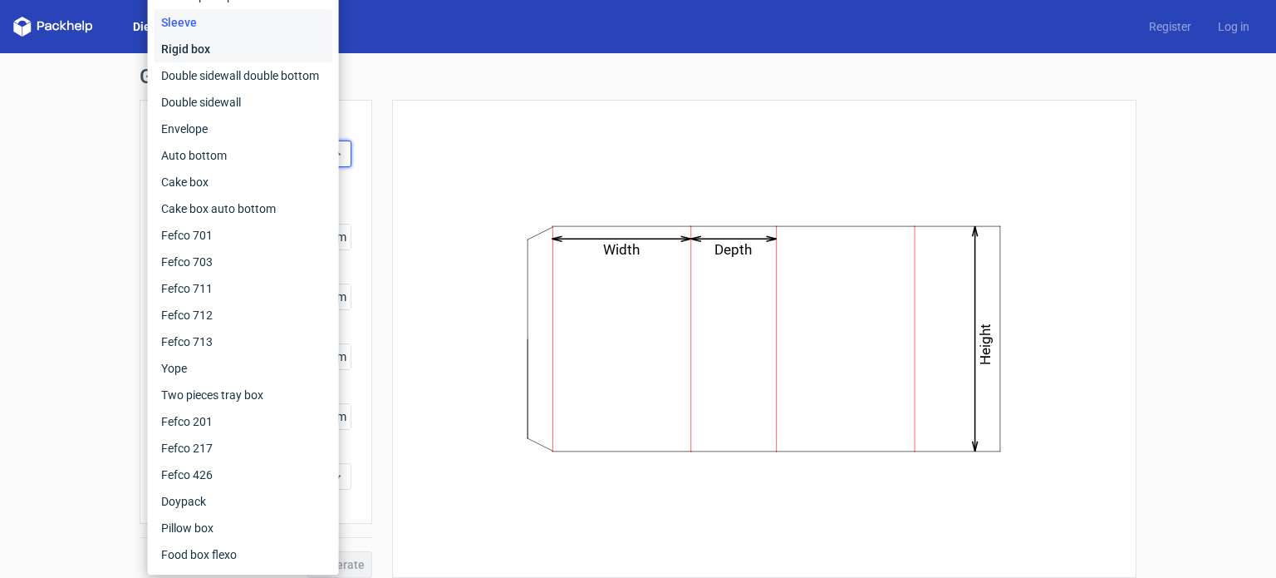
click at [199, 40] on div "Rigid box" at bounding box center [244, 49] width 178 height 27
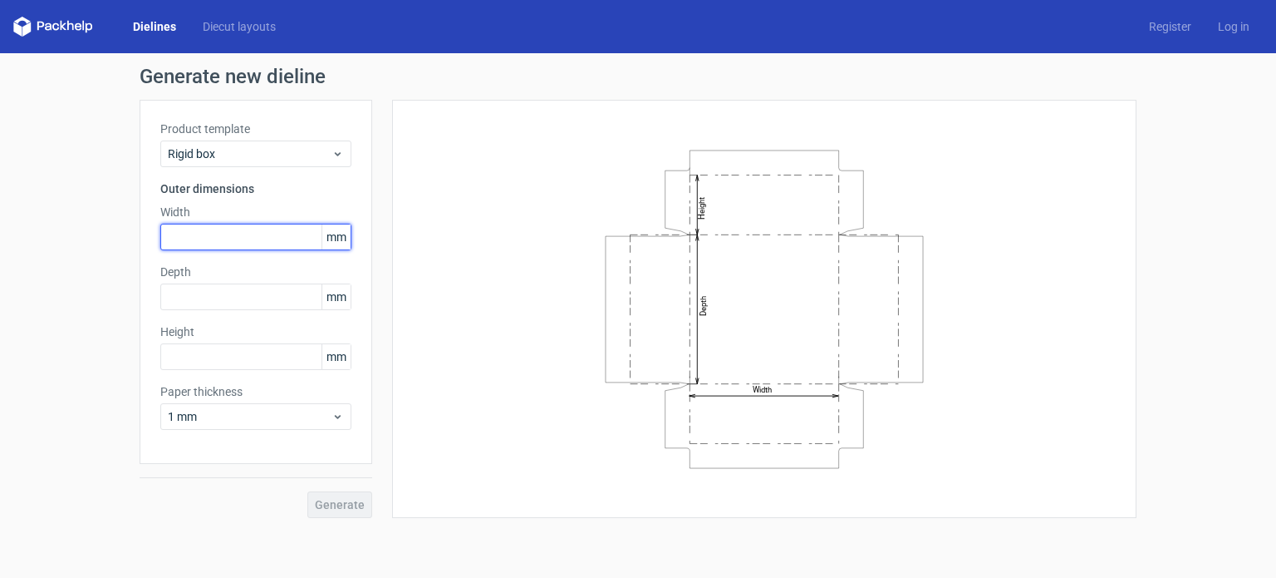
click at [272, 239] on input "text" at bounding box center [255, 237] width 191 height 27
type input "225"
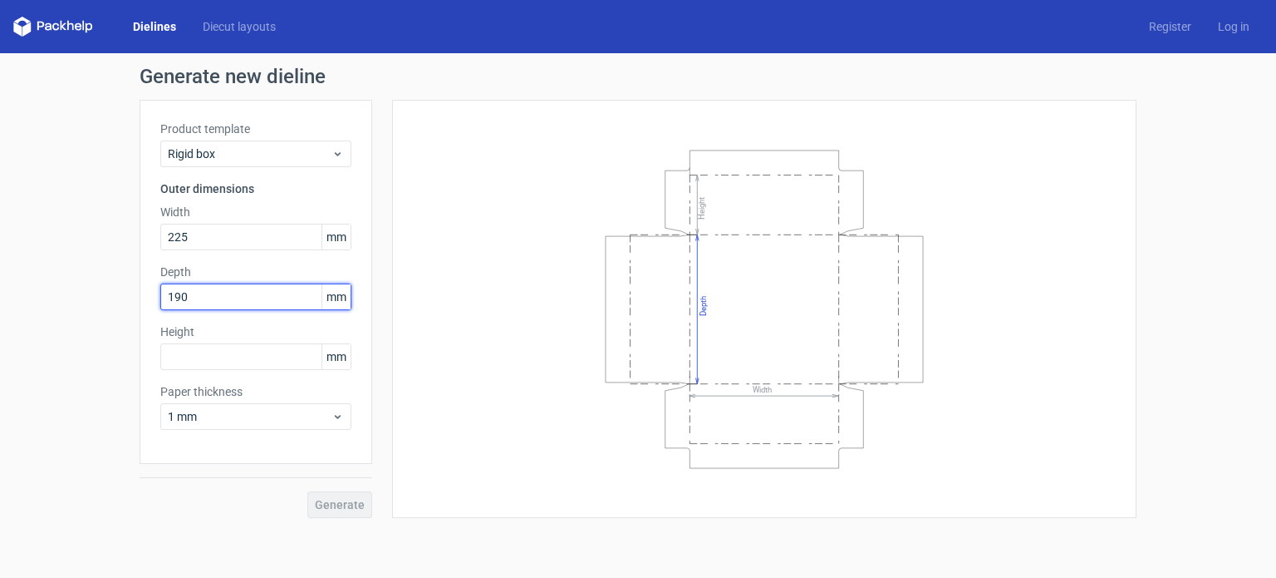
type input "190"
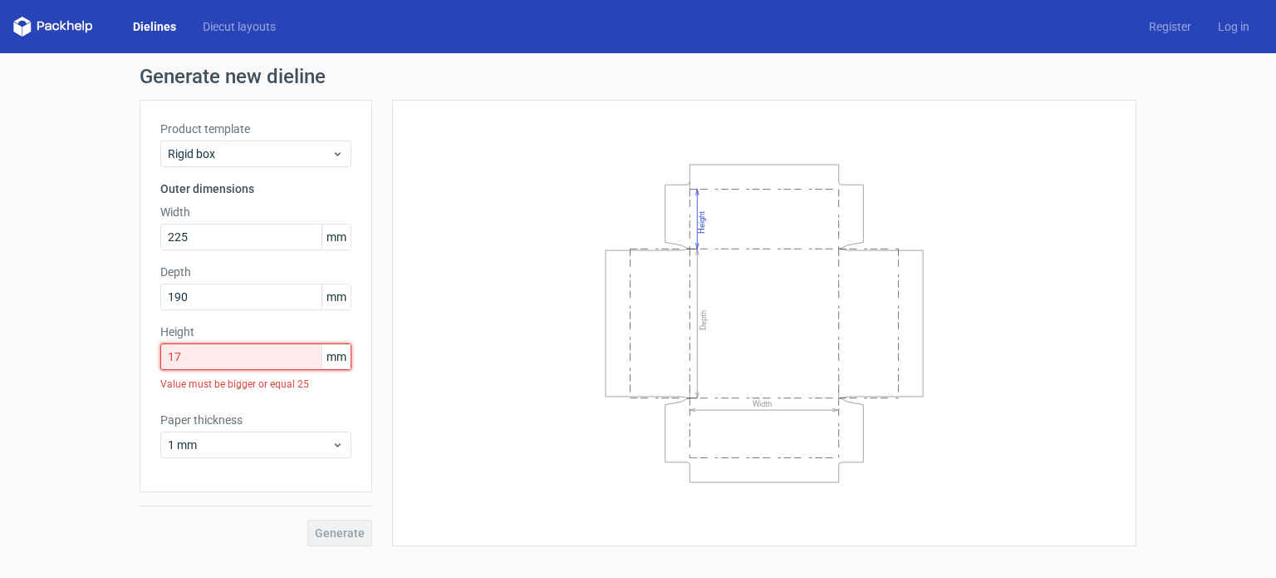
drag, startPoint x: 223, startPoint y: 362, endPoint x: 0, endPoint y: 458, distance: 242.3
click at [0, 458] on div "Generate new dieline Product template Rigid box Outer dimensions Width 225 mm D…" at bounding box center [638, 306] width 1276 height 506
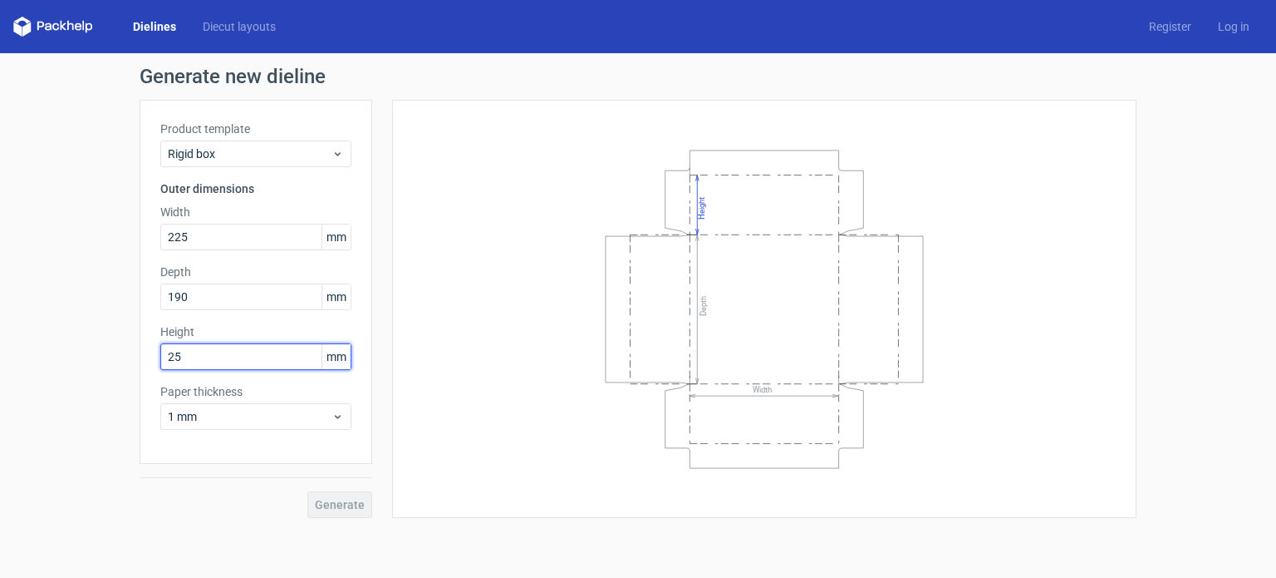
type input "25"
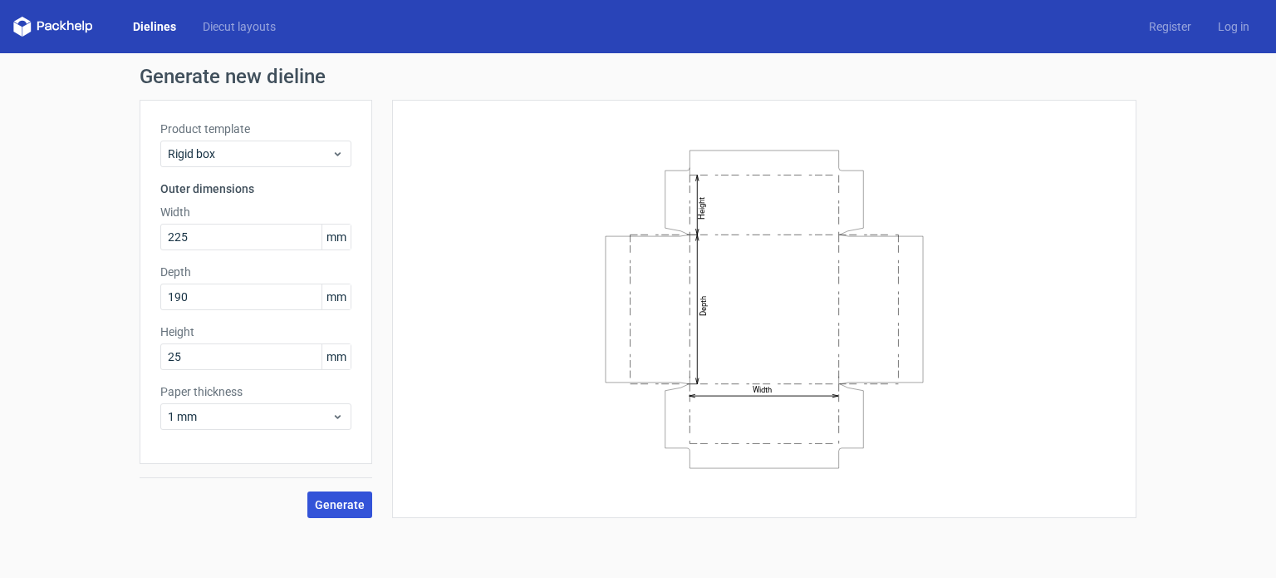
click at [345, 494] on button "Generate" at bounding box center [339, 504] width 65 height 27
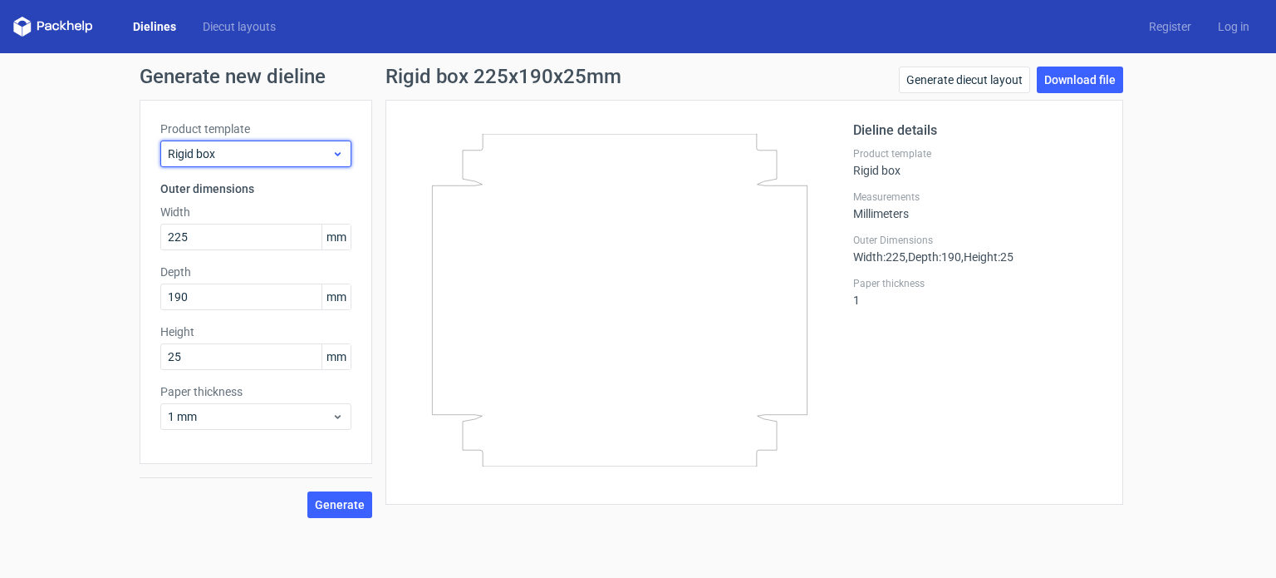
click at [231, 152] on span "Rigid box" at bounding box center [250, 153] width 164 height 17
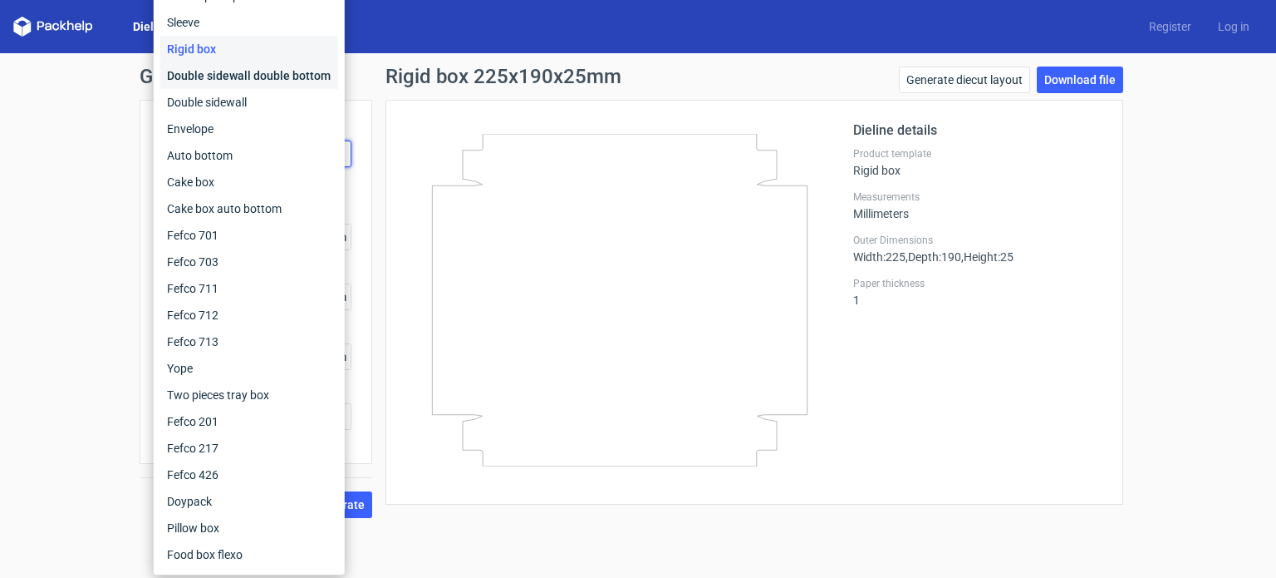
click at [230, 83] on div "Double sidewall double bottom" at bounding box center [249, 75] width 178 height 27
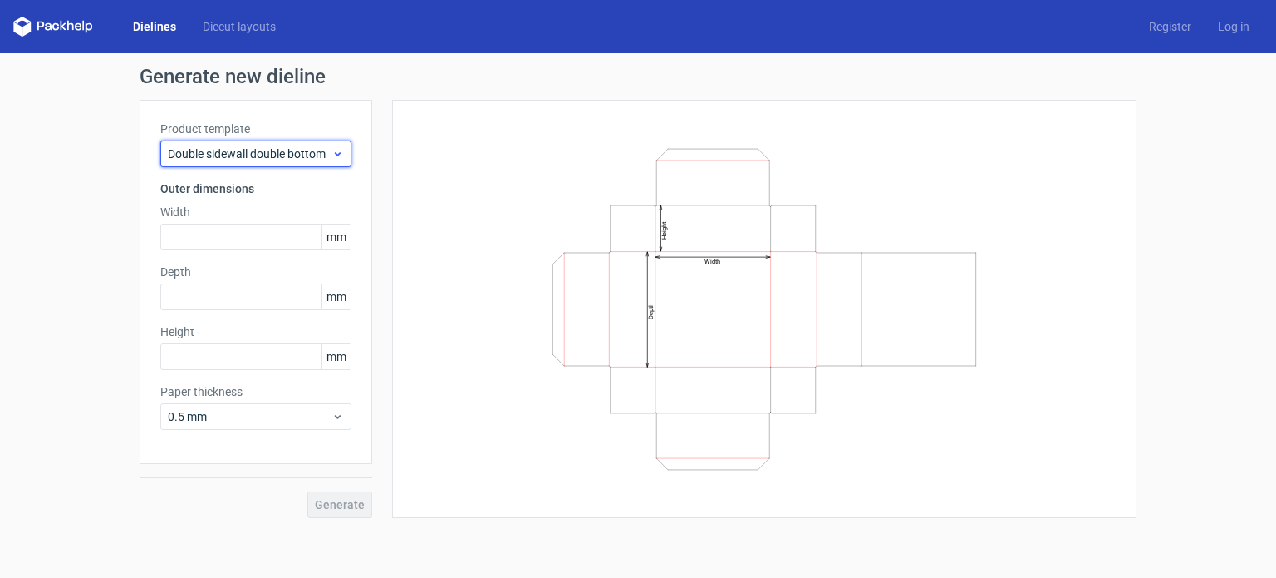
click at [191, 147] on span "Double sidewall double bottom" at bounding box center [250, 153] width 164 height 17
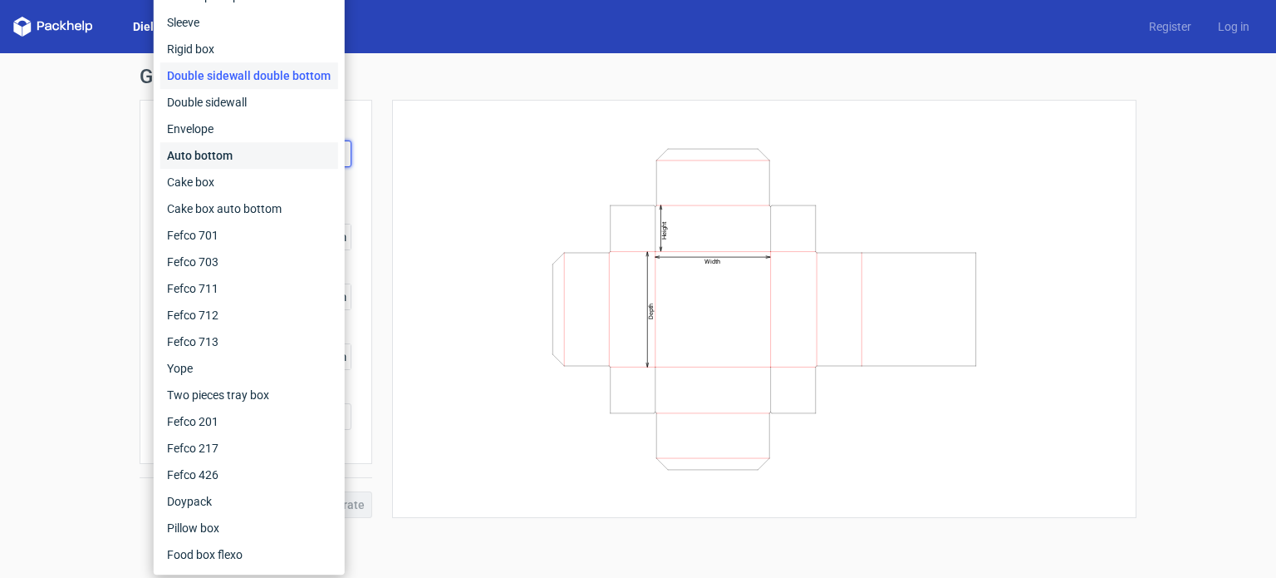
click at [209, 160] on div "Auto bottom" at bounding box center [249, 155] width 178 height 27
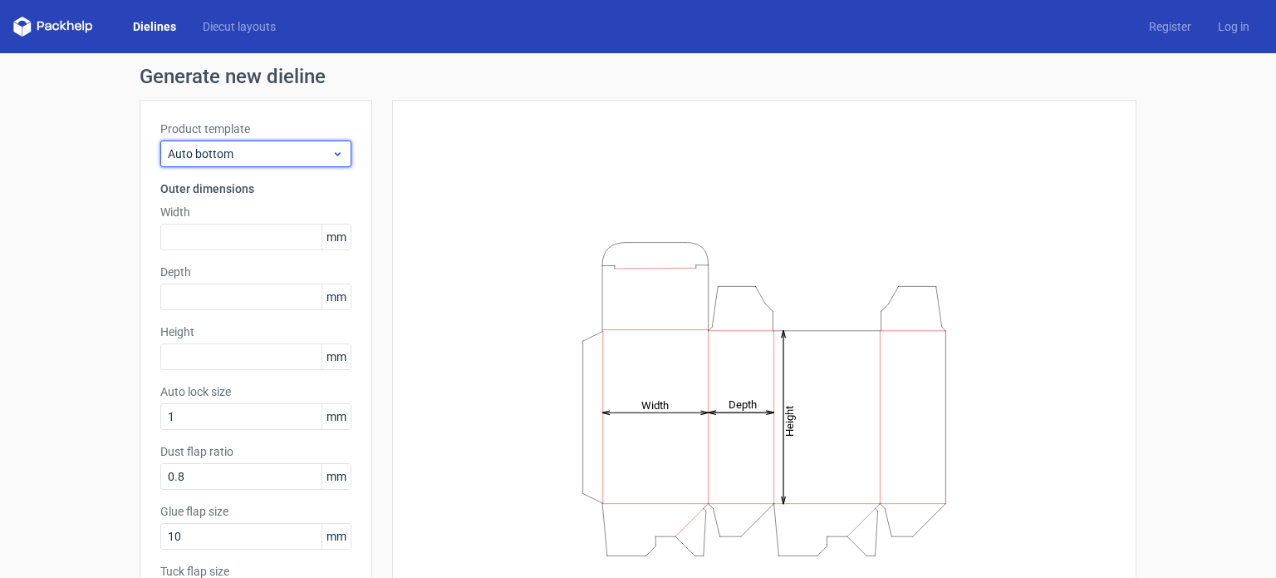
click at [219, 155] on span "Auto bottom" at bounding box center [250, 153] width 164 height 17
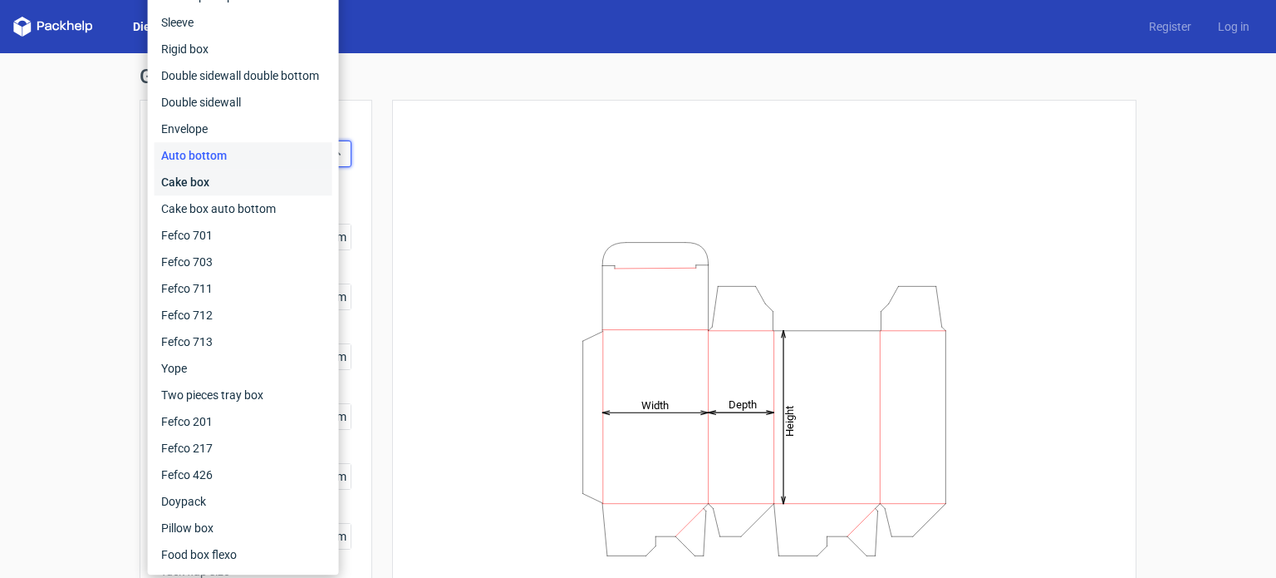
click at [205, 172] on div "Cake box" at bounding box center [244, 182] width 178 height 27
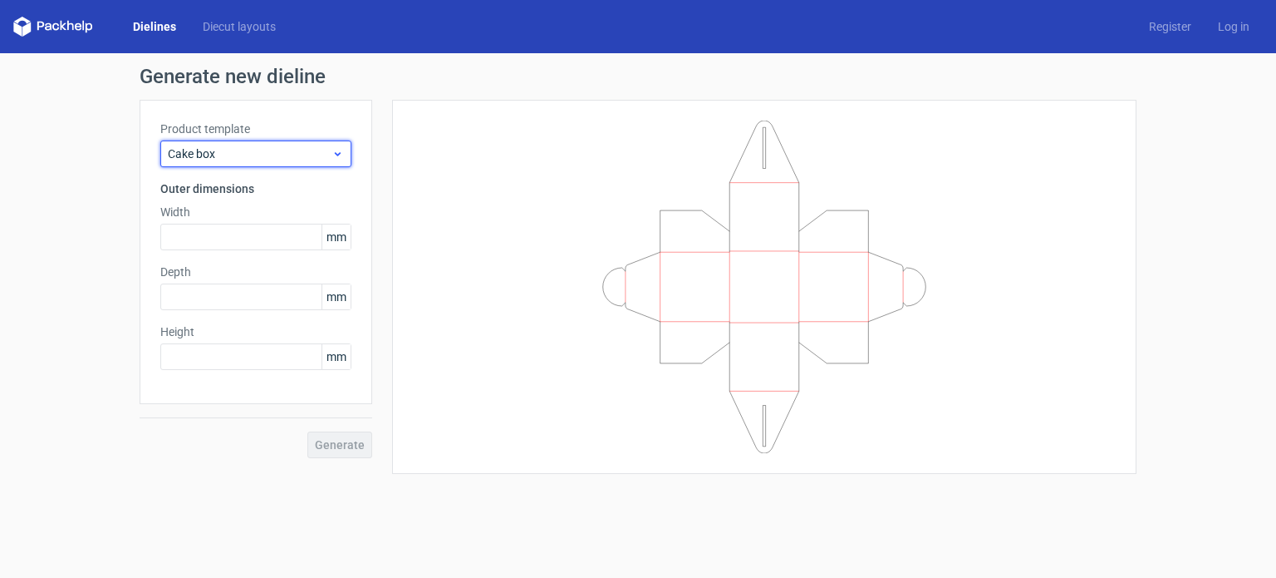
click at [267, 155] on span "Cake box" at bounding box center [250, 153] width 164 height 17
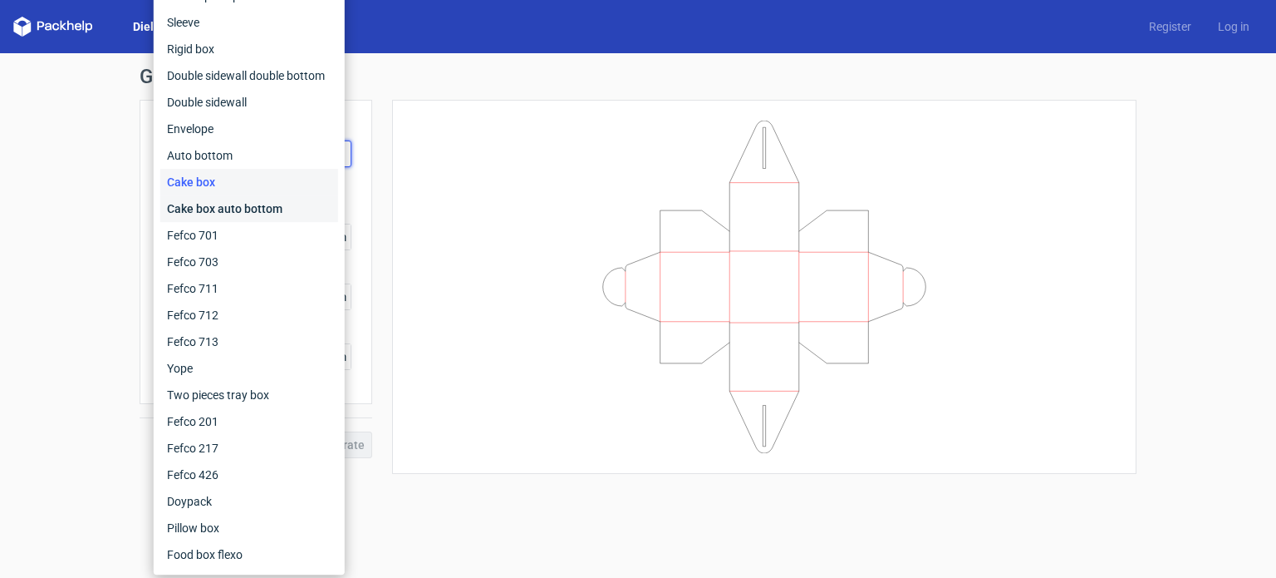
click at [215, 214] on div "Cake box auto bottom" at bounding box center [249, 208] width 178 height 27
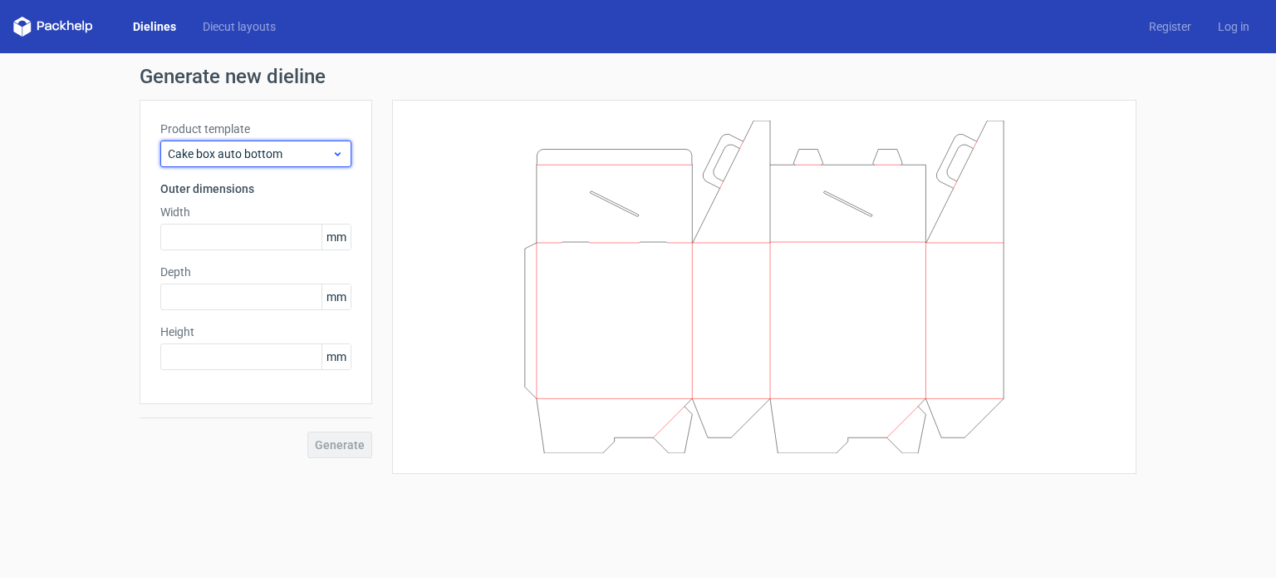
click at [233, 163] on div "Cake box auto bottom" at bounding box center [255, 153] width 191 height 27
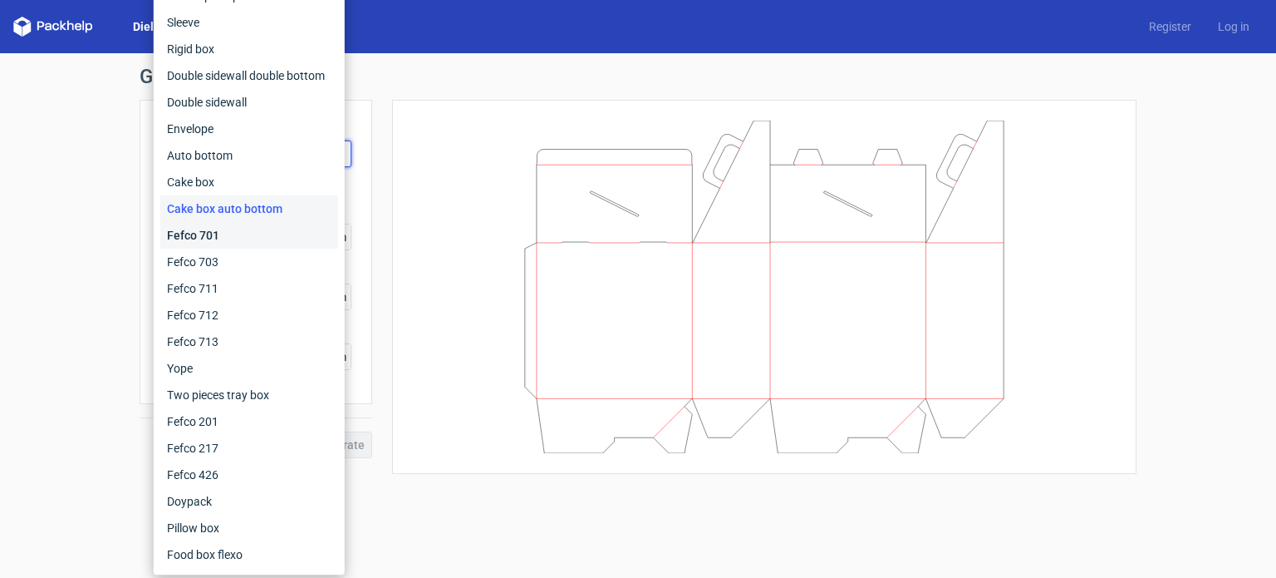
click at [199, 231] on div "Fefco 701" at bounding box center [249, 235] width 178 height 27
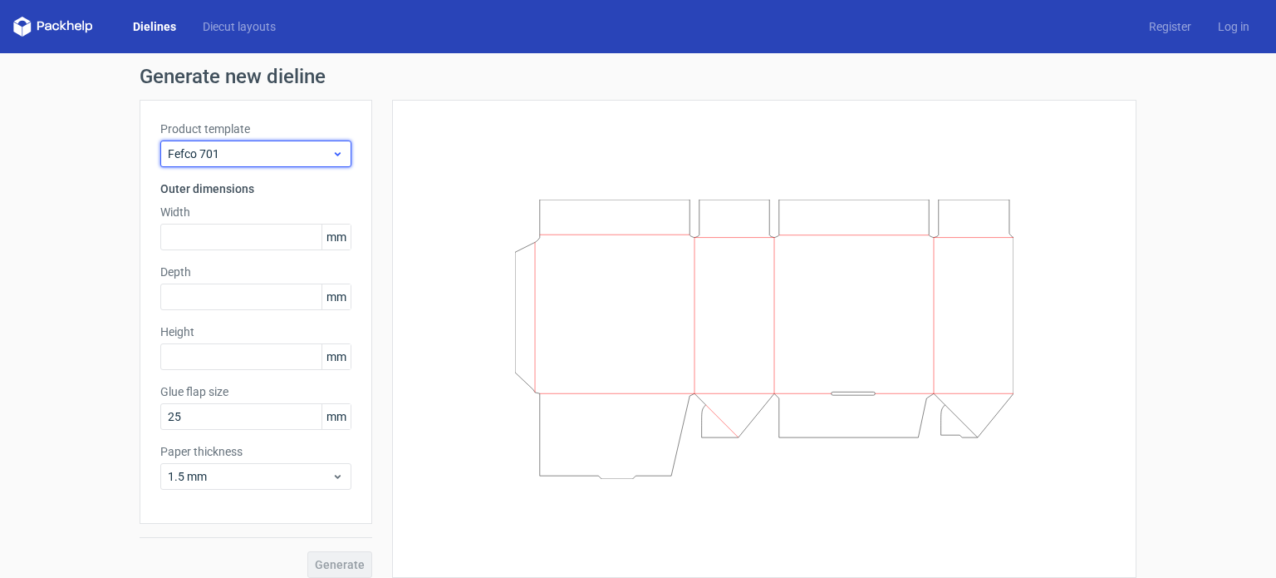
click at [215, 150] on span "Fefco 701" at bounding box center [250, 153] width 164 height 17
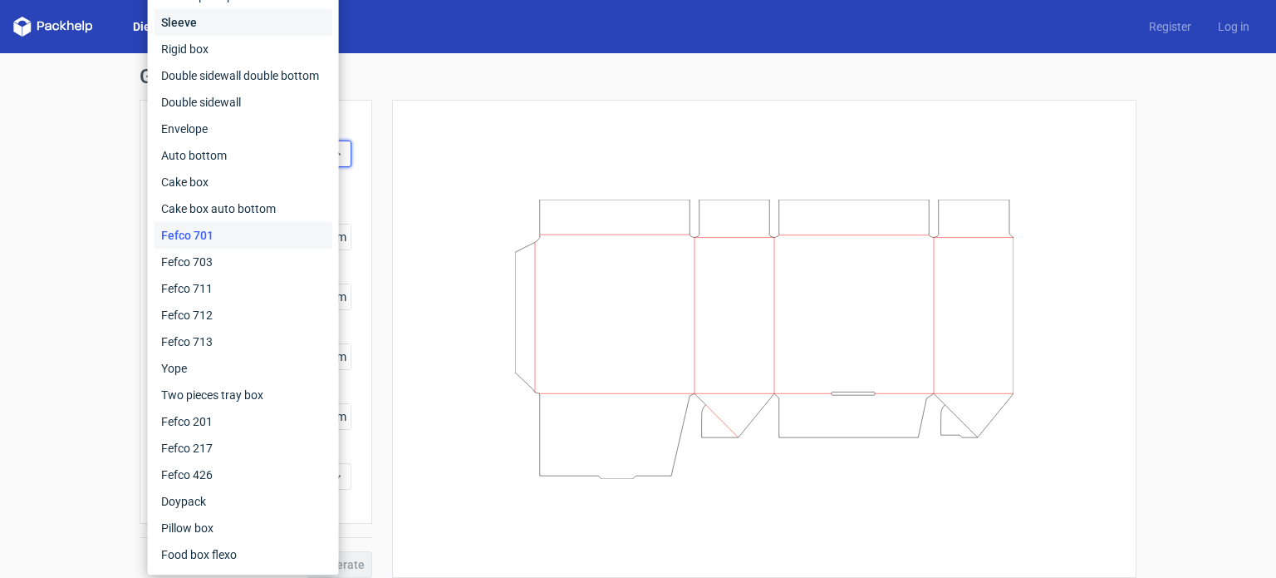
click at [184, 22] on div "Sleeve" at bounding box center [244, 22] width 178 height 27
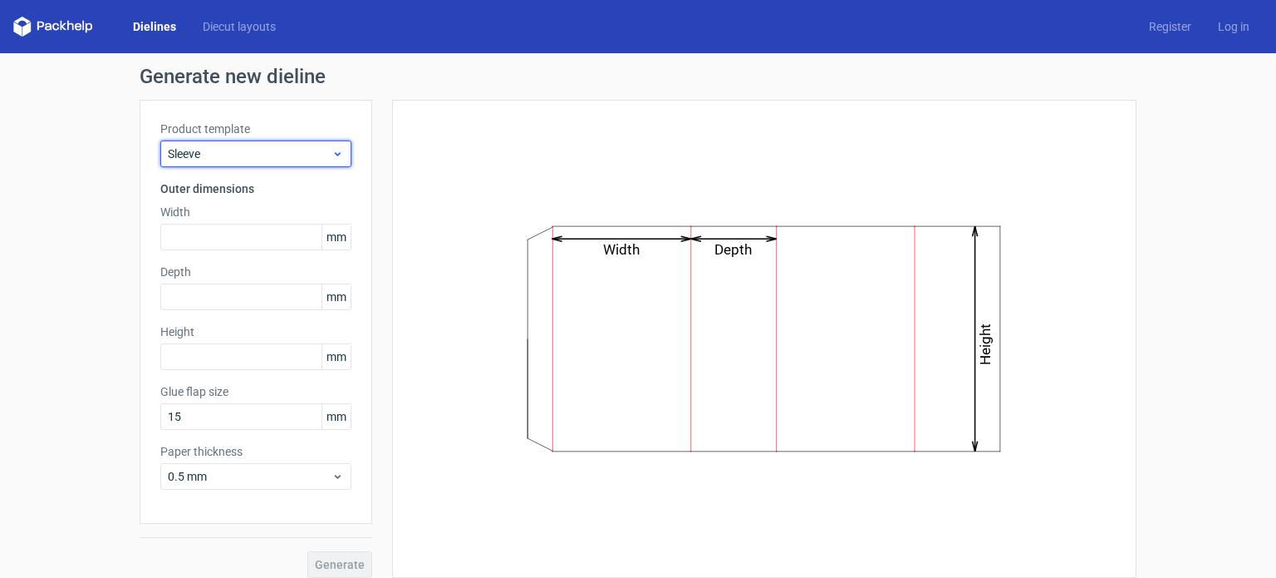
click at [272, 145] on span "Sleeve" at bounding box center [250, 153] width 164 height 17
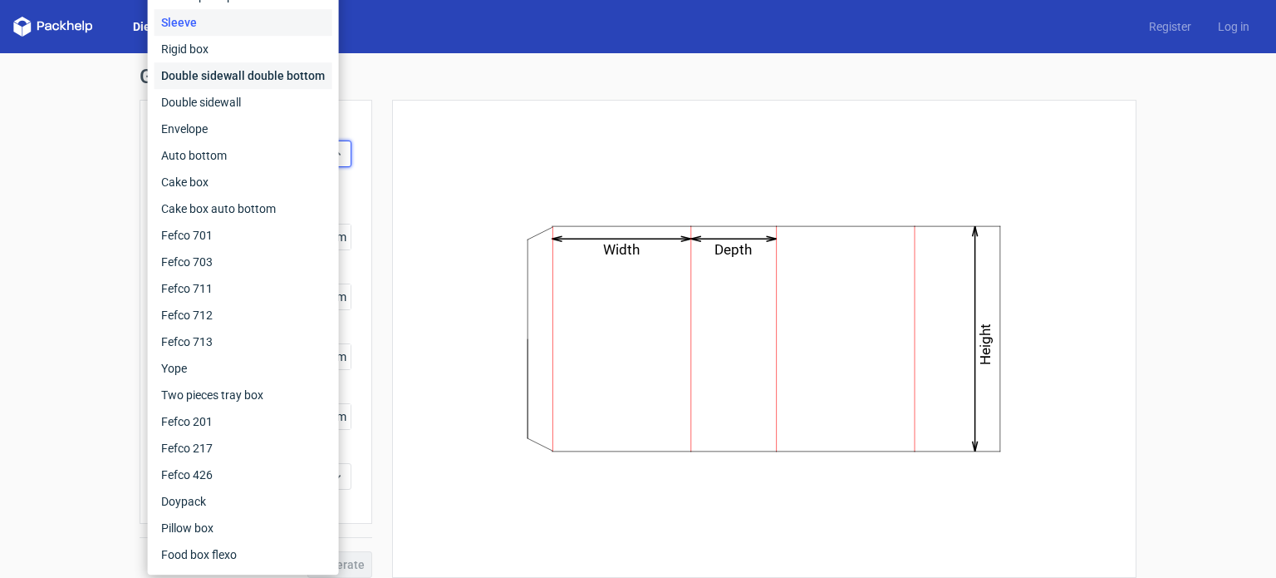
click at [190, 87] on div "Double sidewall double bottom" at bounding box center [244, 75] width 178 height 27
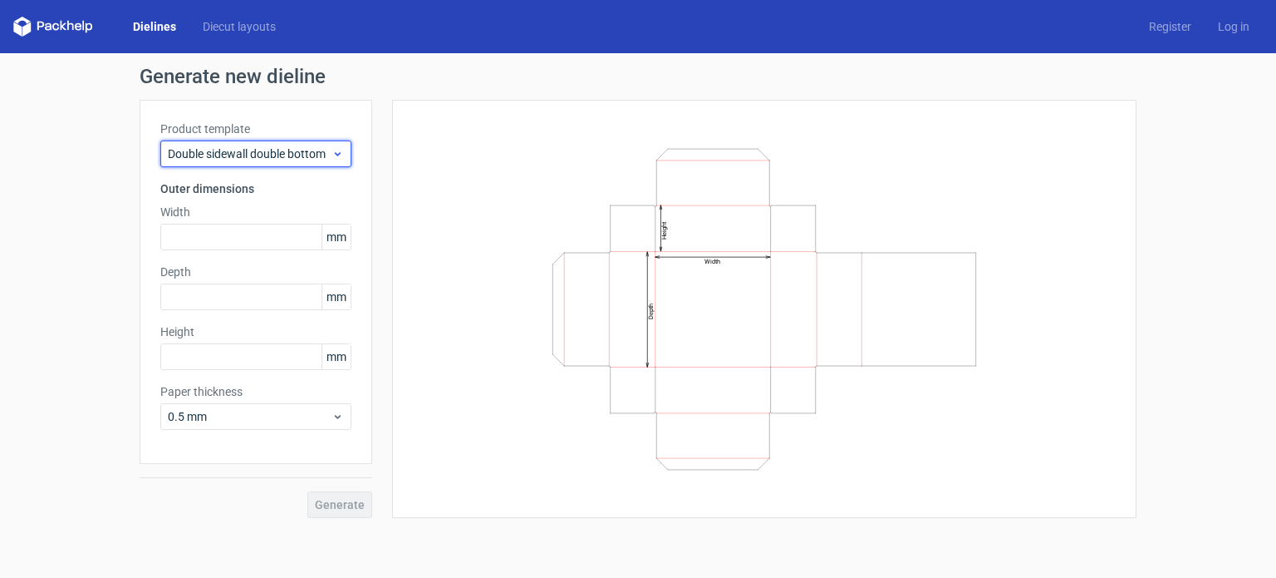
click at [222, 151] on span "Double sidewall double bottom" at bounding box center [250, 153] width 164 height 17
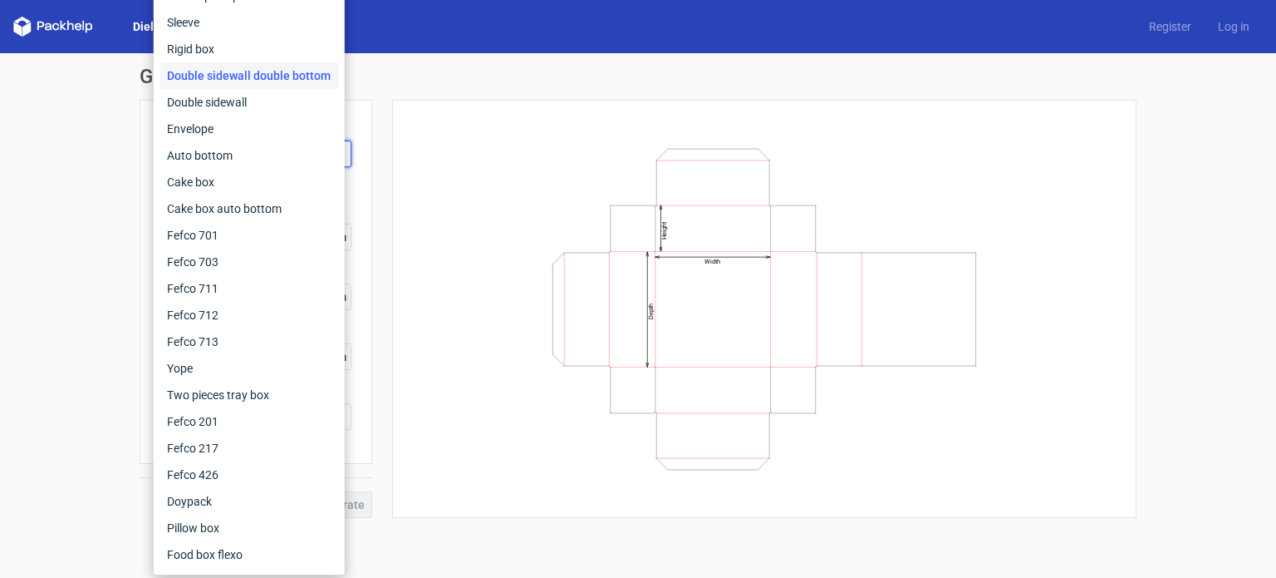
click at [454, 286] on div "Width Depth Height" at bounding box center [764, 308] width 703 height 376
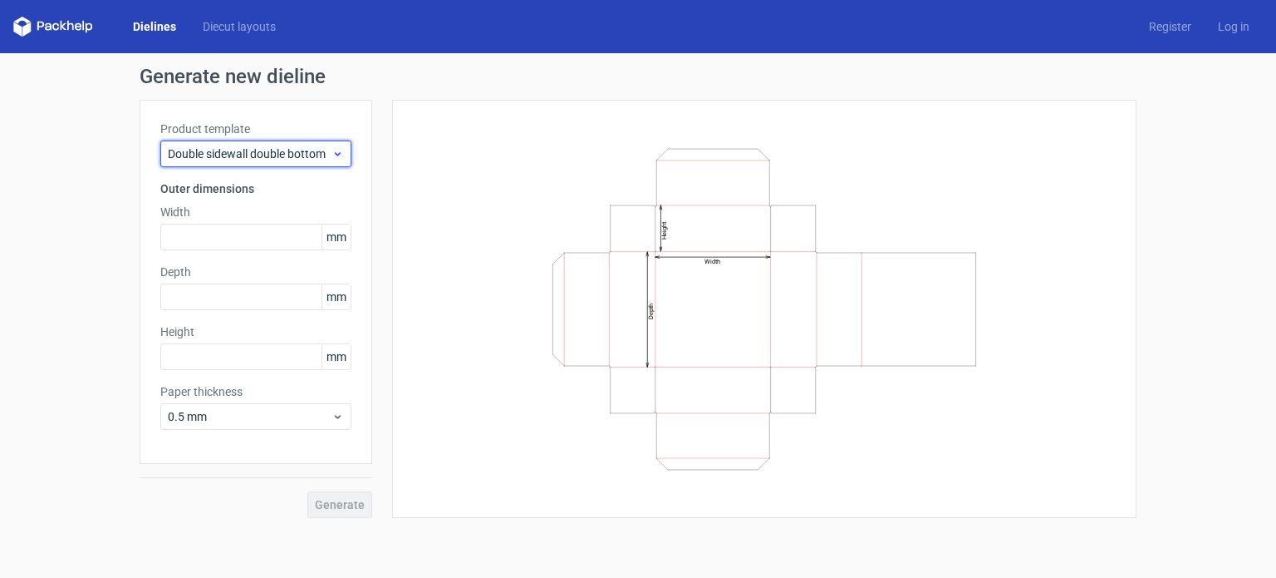
click at [304, 159] on span "Double sidewall double bottom" at bounding box center [250, 153] width 164 height 17
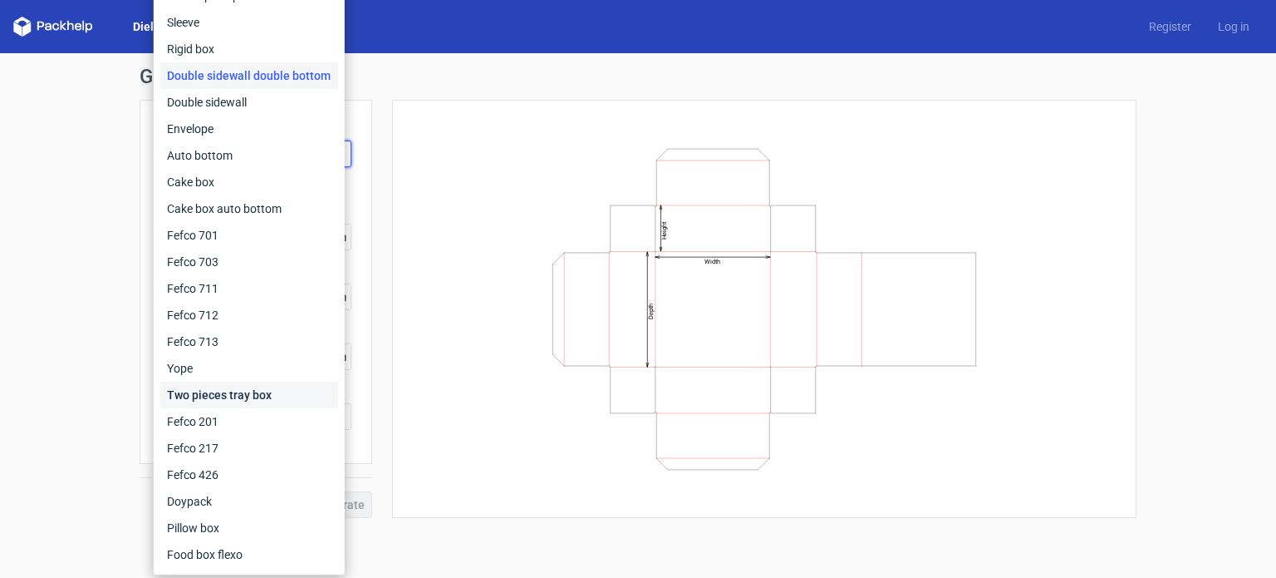
click at [241, 387] on div "Two pieces tray box" at bounding box center [249, 394] width 178 height 27
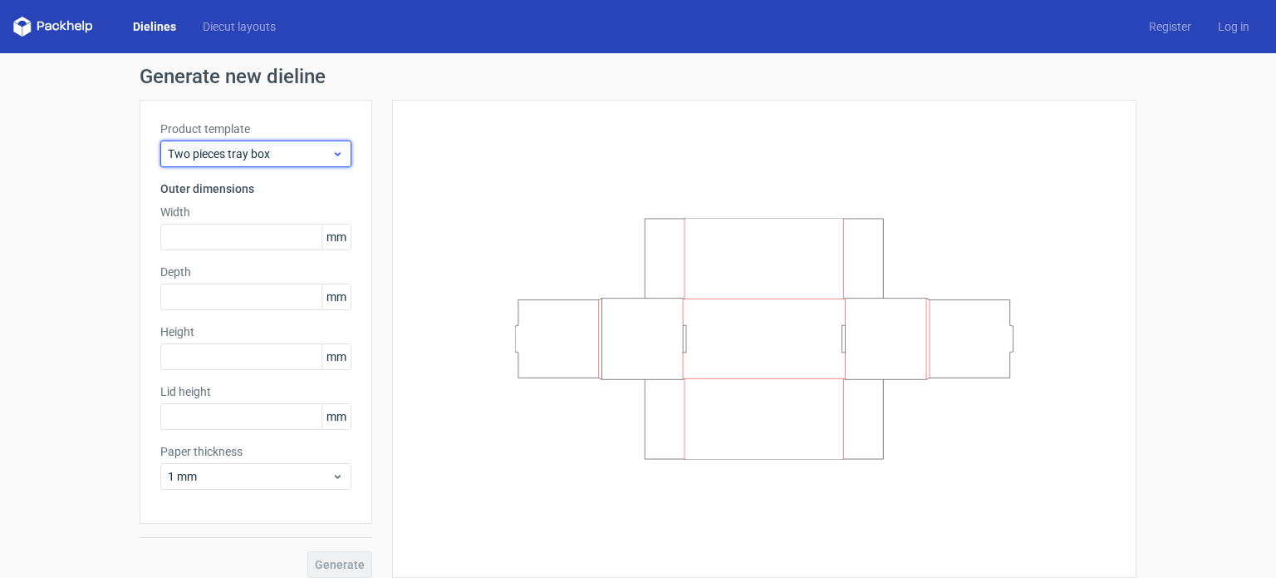
click at [226, 155] on span "Two pieces tray box" at bounding box center [250, 153] width 164 height 17
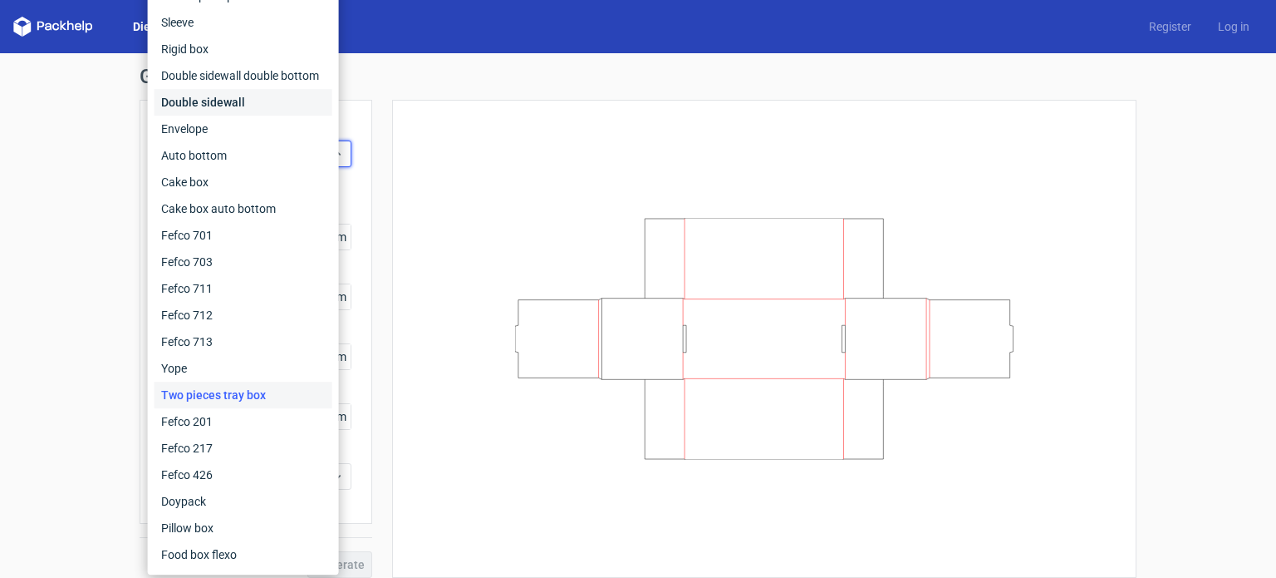
click at [182, 99] on div "Double sidewall" at bounding box center [244, 102] width 178 height 27
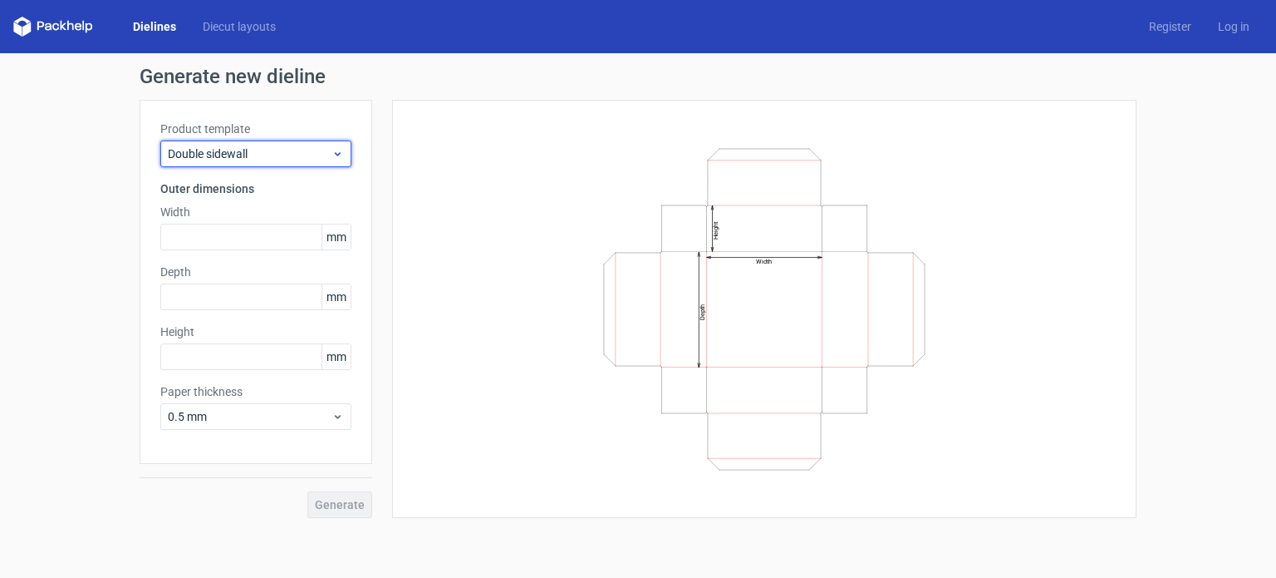
click at [223, 147] on span "Double sidewall" at bounding box center [250, 153] width 164 height 17
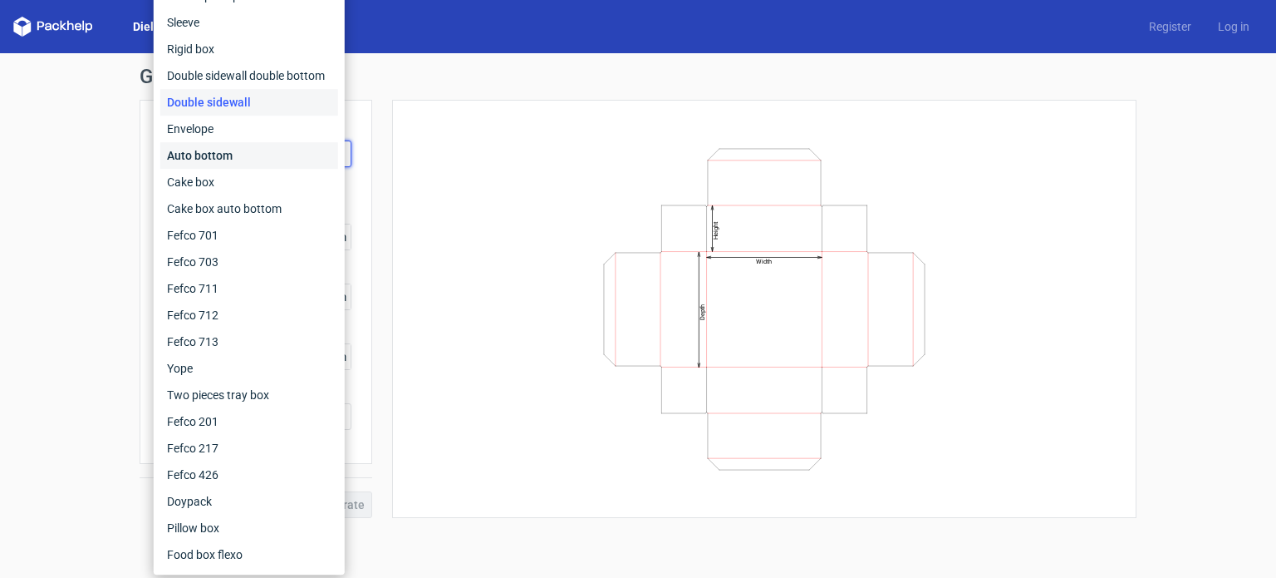
click at [219, 158] on div "Auto bottom" at bounding box center [249, 155] width 178 height 27
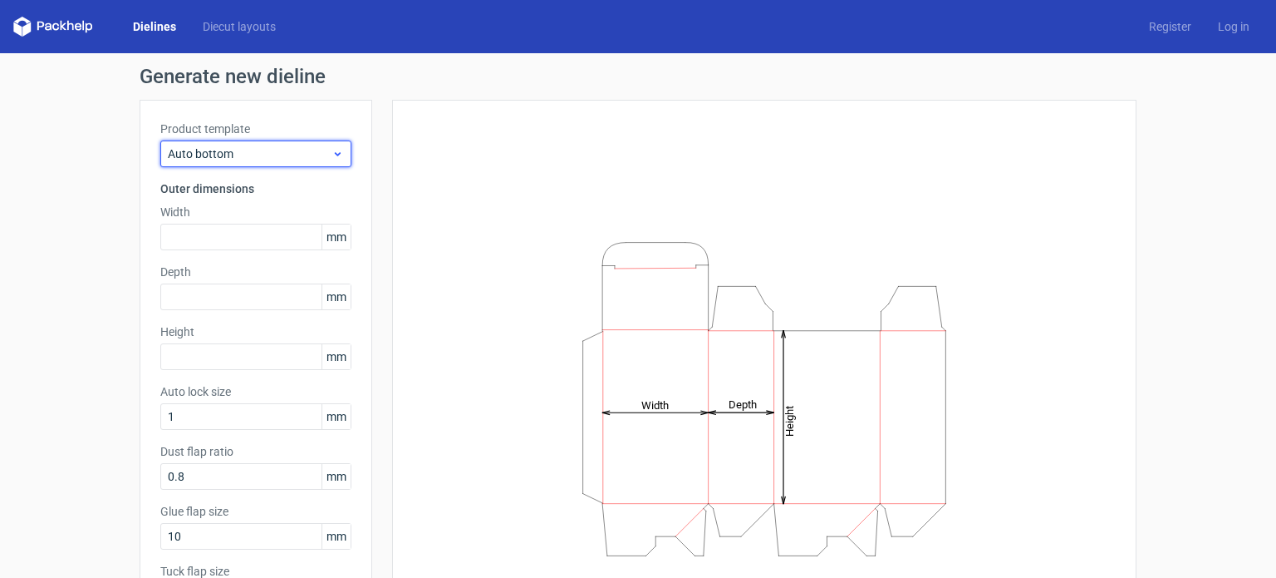
click at [236, 155] on span "Auto bottom" at bounding box center [250, 153] width 164 height 17
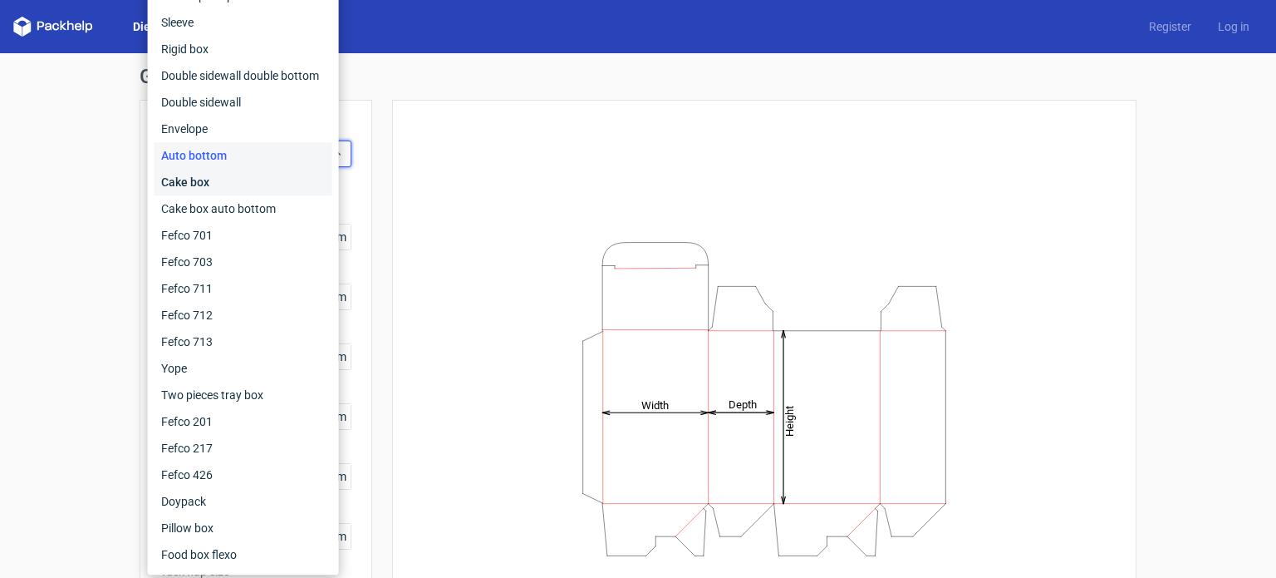
click at [202, 188] on div "Cake box" at bounding box center [244, 182] width 178 height 27
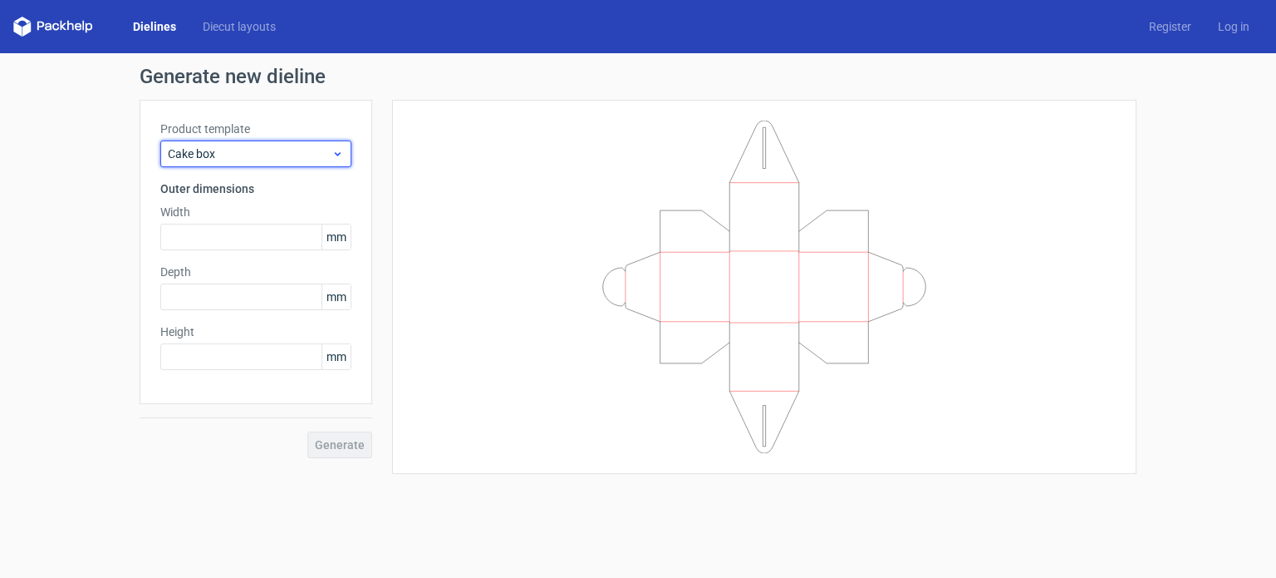
click at [214, 153] on span "Cake box" at bounding box center [250, 153] width 164 height 17
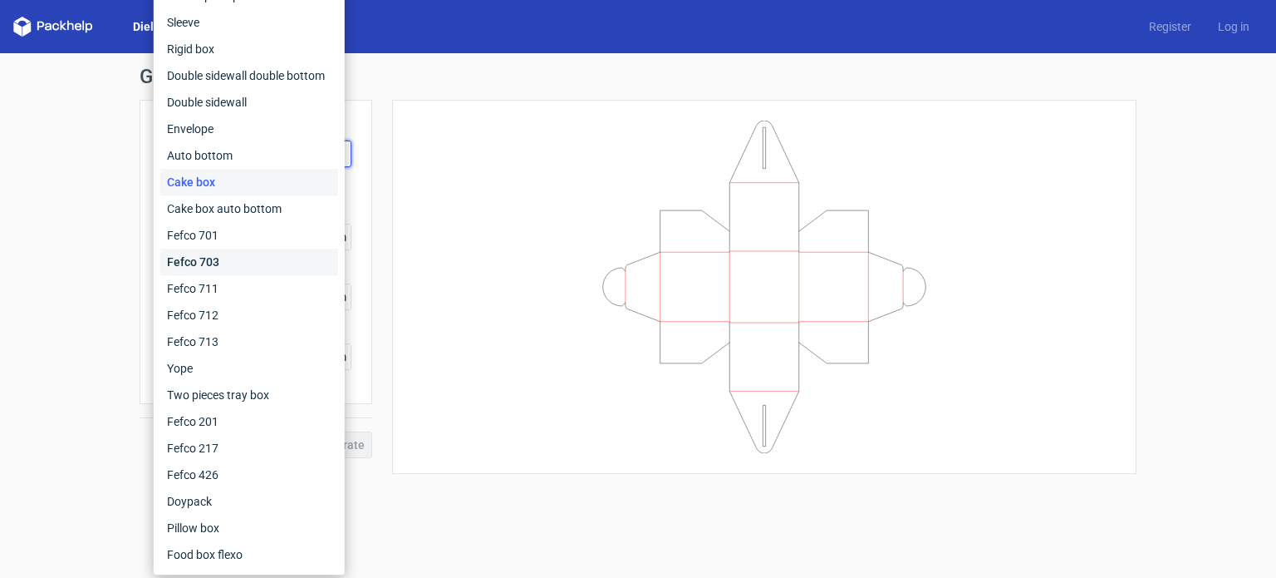
click at [207, 253] on div "Fefco 703" at bounding box center [249, 261] width 178 height 27
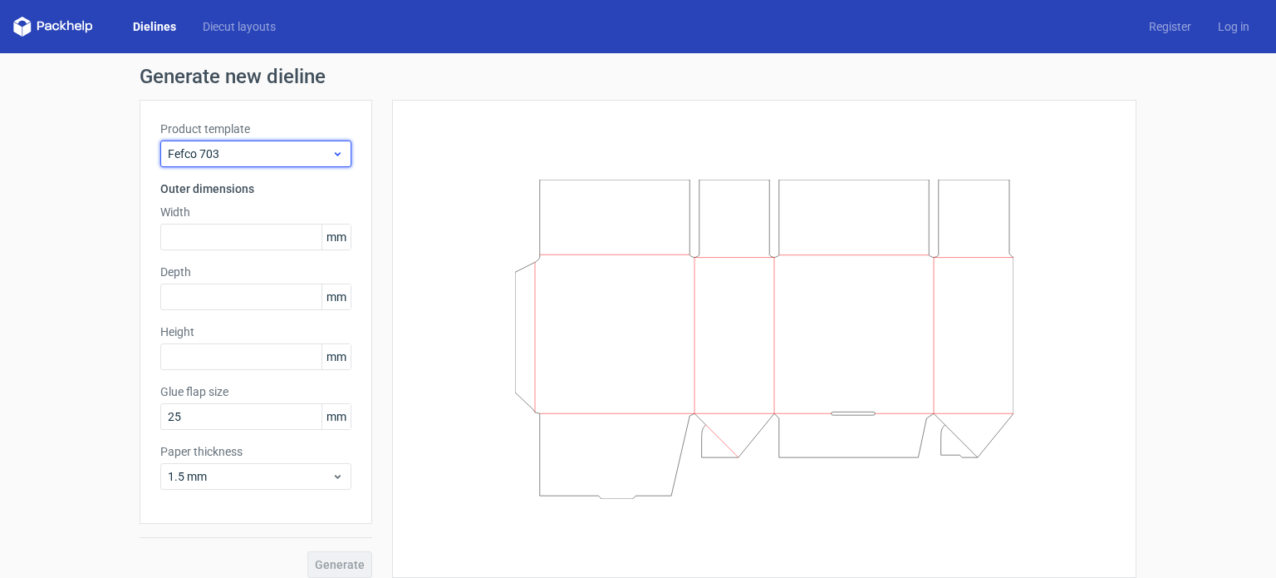
click at [197, 159] on span "Fefco 703" at bounding box center [250, 153] width 164 height 17
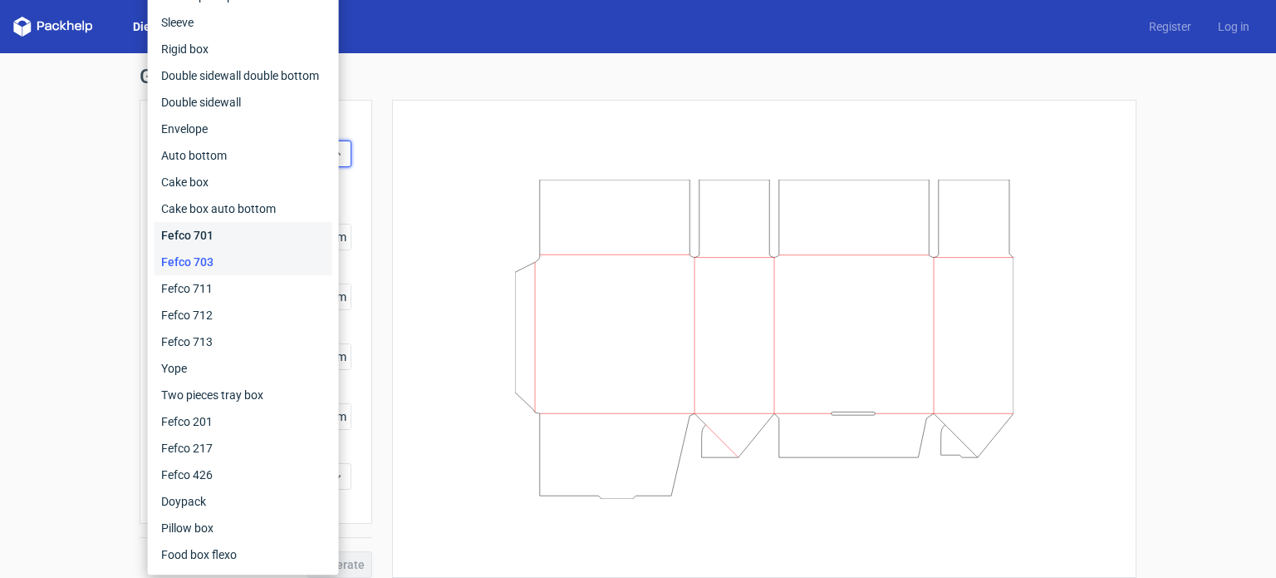
click at [196, 225] on div "Fefco 701" at bounding box center [244, 235] width 178 height 27
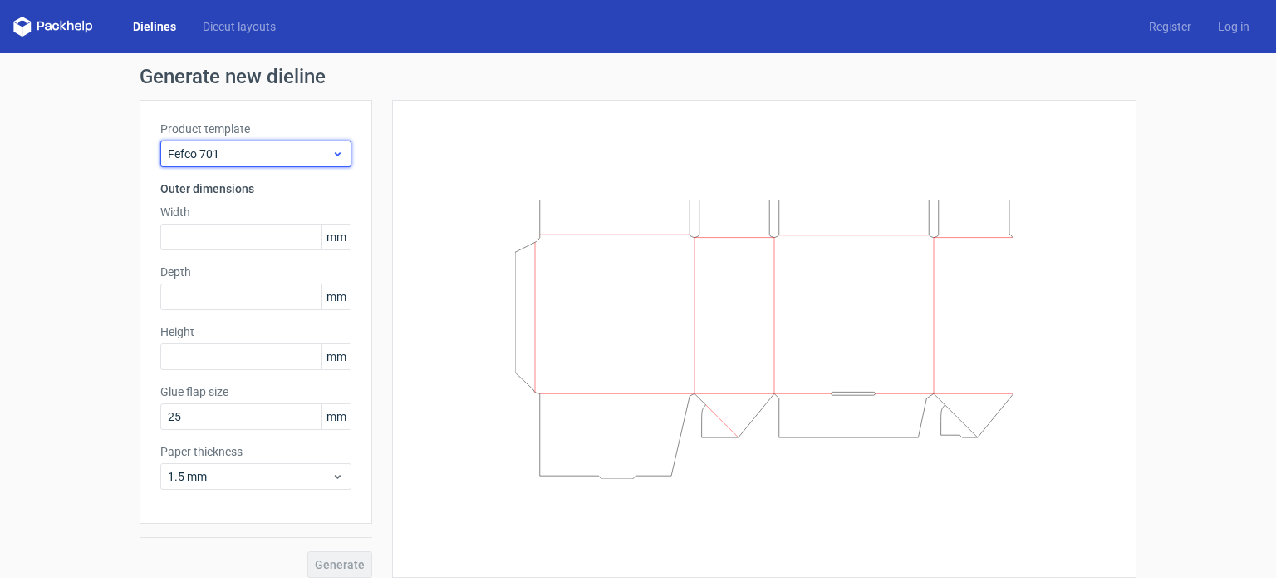
click at [214, 147] on span "Fefco 701" at bounding box center [250, 153] width 164 height 17
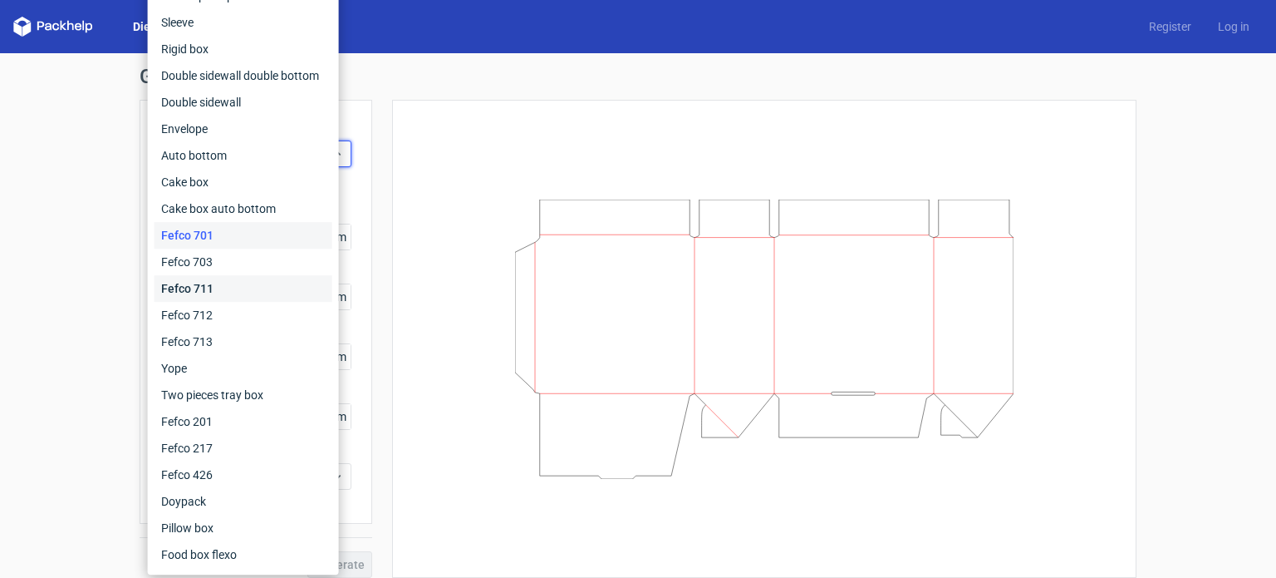
click at [203, 297] on div "Fefco 711" at bounding box center [244, 288] width 178 height 27
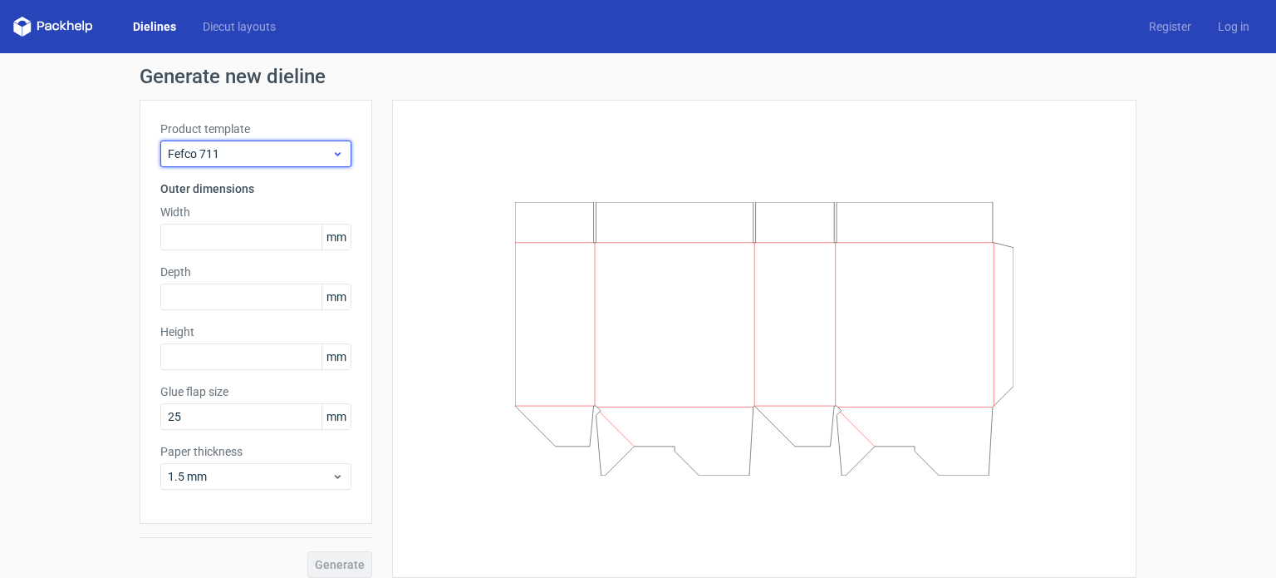
click at [215, 148] on span "Fefco 711" at bounding box center [250, 153] width 164 height 17
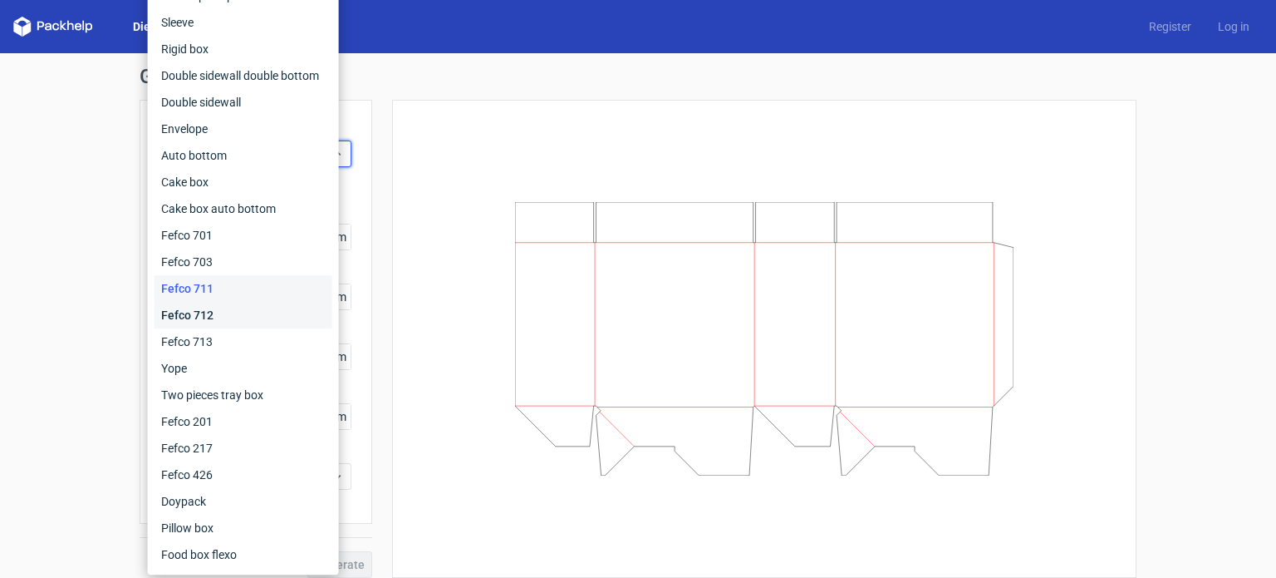
click at [189, 310] on div "Fefco 712" at bounding box center [244, 315] width 178 height 27
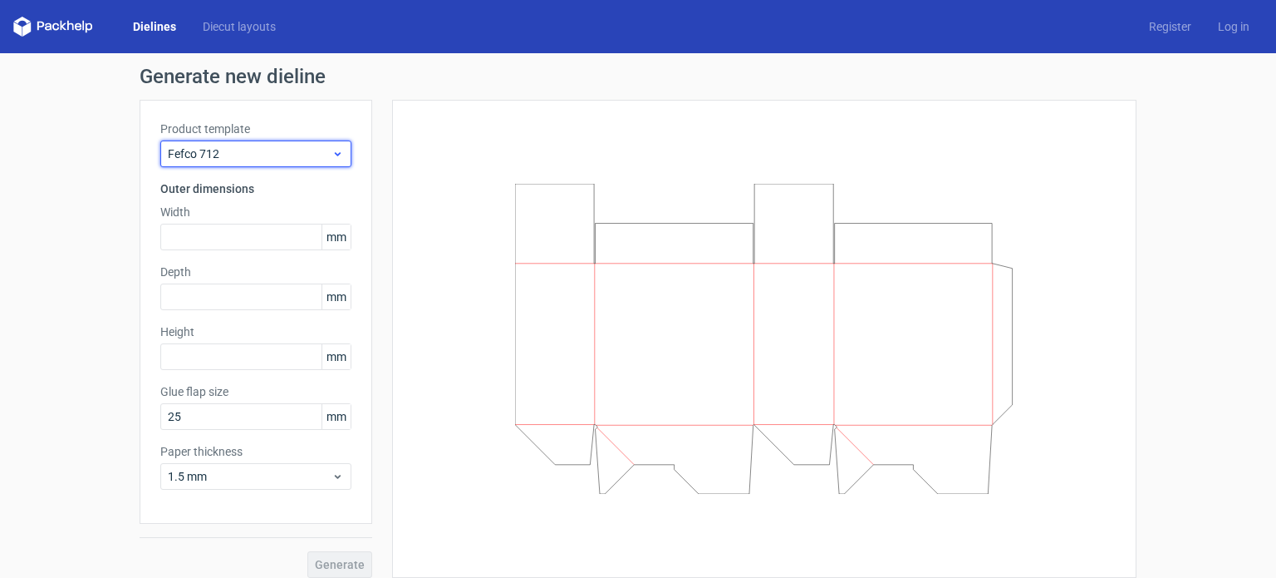
click at [219, 140] on div "Fefco 712" at bounding box center [255, 153] width 191 height 27
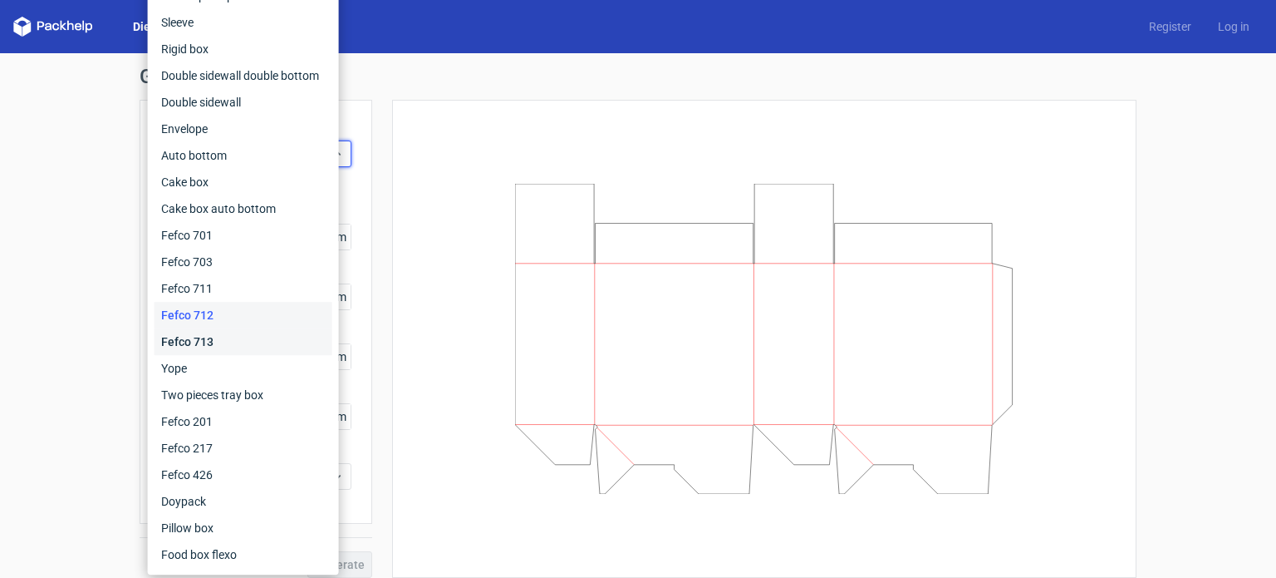
click at [219, 336] on div "Fefco 713" at bounding box center [244, 341] width 178 height 27
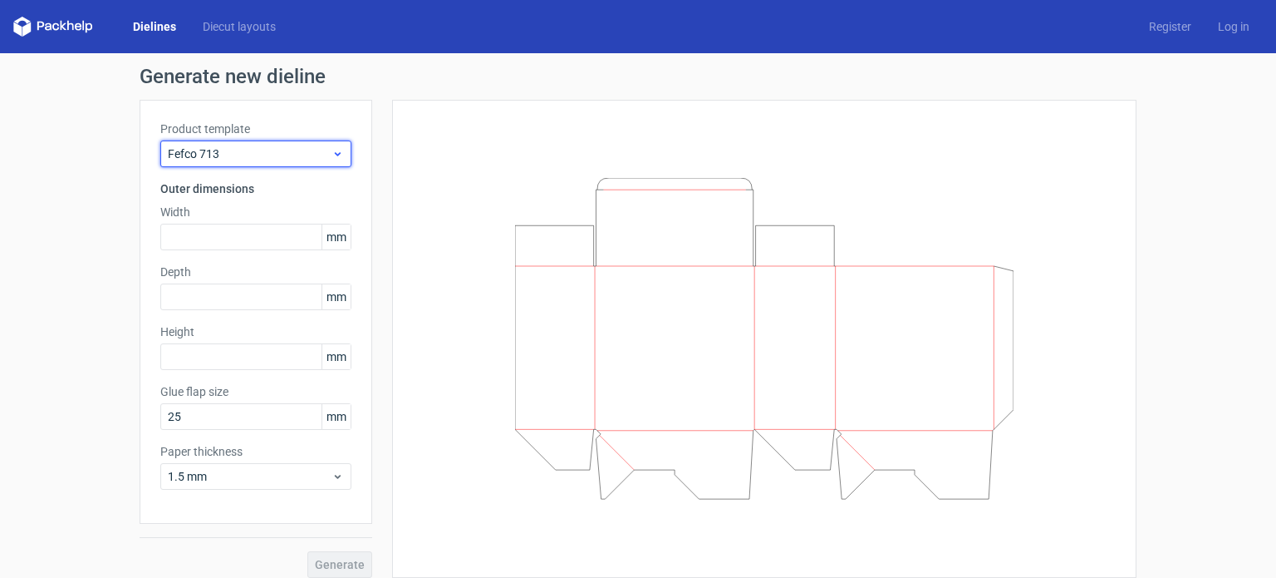
click at [266, 142] on div "Fefco 713" at bounding box center [255, 153] width 191 height 27
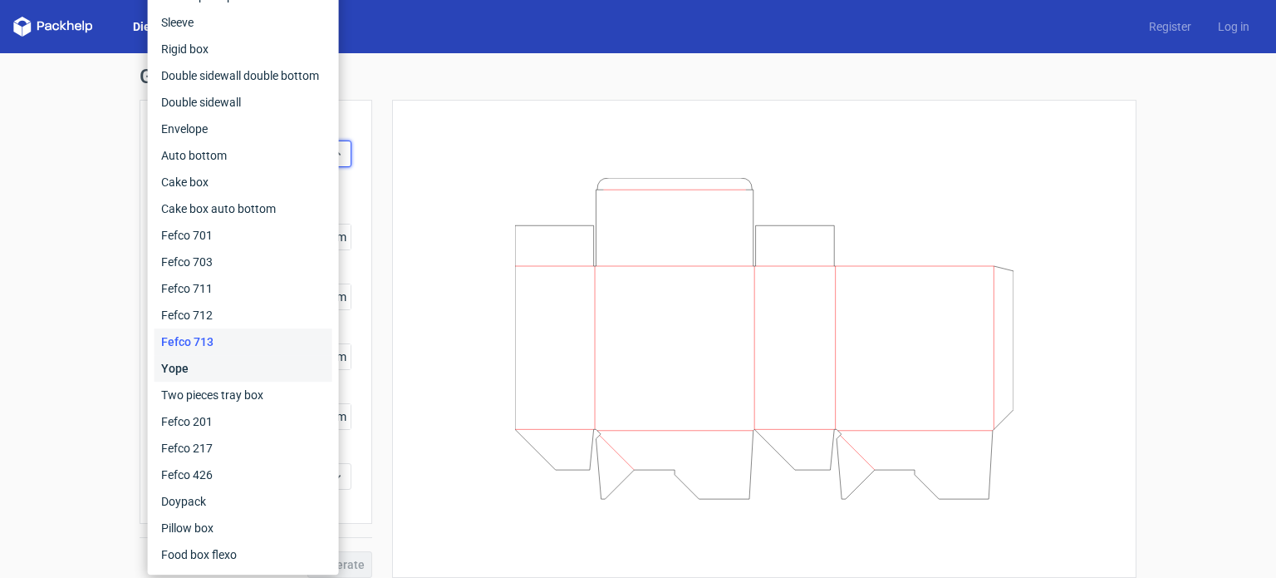
click at [220, 371] on div "Yope" at bounding box center [244, 368] width 178 height 27
